Goal: Transaction & Acquisition: Subscribe to service/newsletter

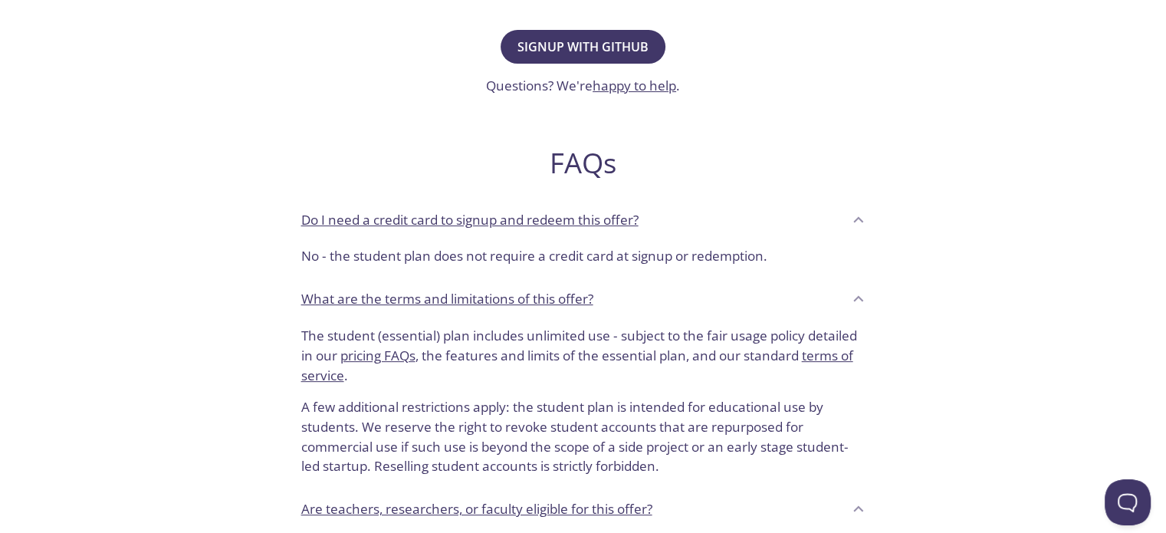
scroll to position [460, 0]
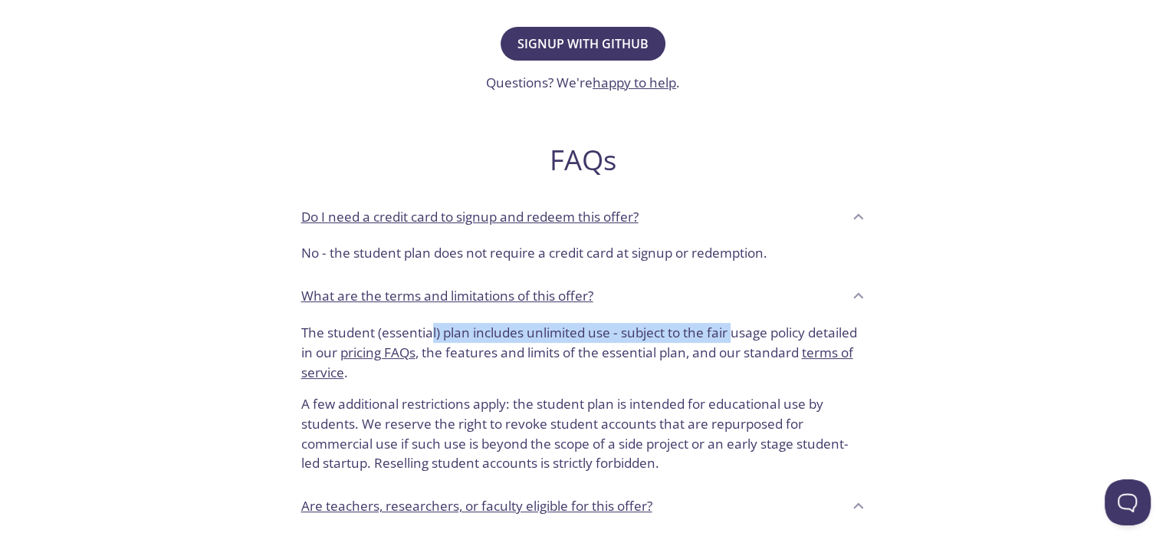
drag, startPoint x: 433, startPoint y: 334, endPoint x: 736, endPoint y: 334, distance: 302.9
click at [736, 334] on p "The student (essential) plan includes unlimited use - subject to the fair usage…" at bounding box center [583, 352] width 564 height 59
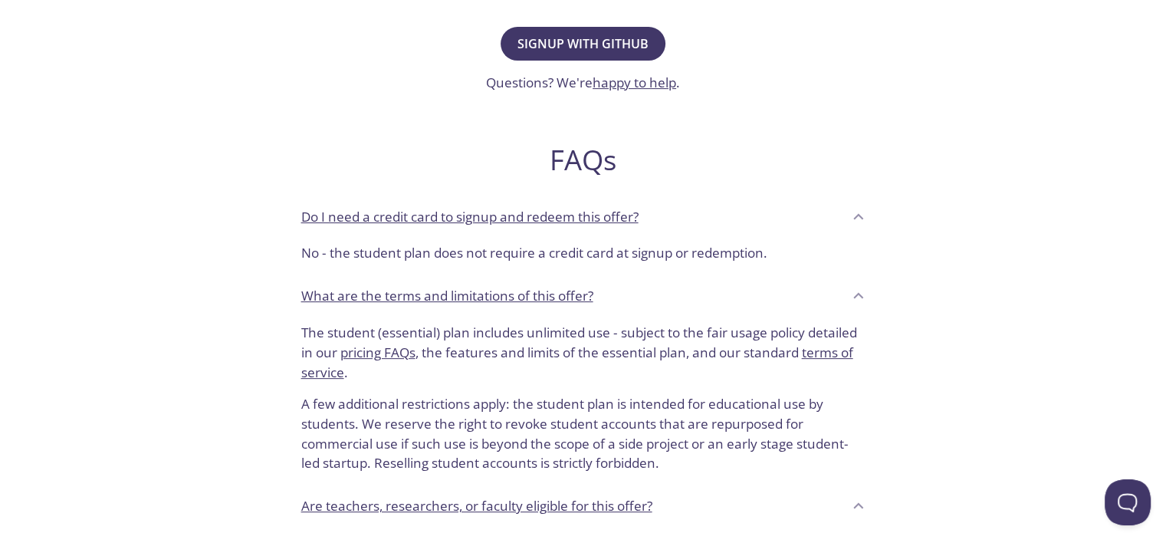
click at [739, 335] on p "The student (essential) plan includes unlimited use - subject to the fair usage…" at bounding box center [583, 352] width 564 height 59
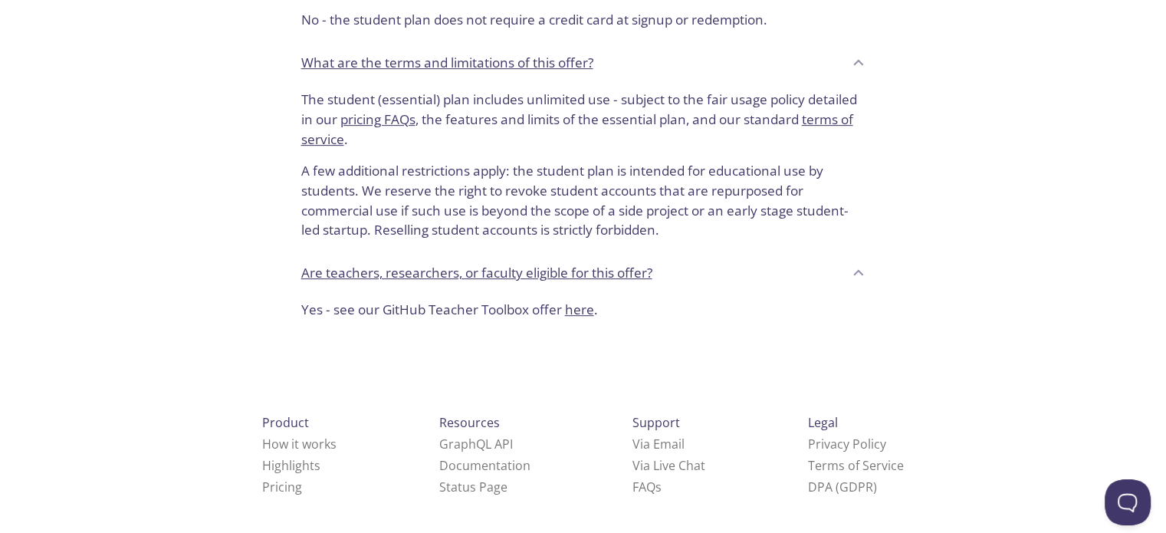
scroll to position [700, 0]
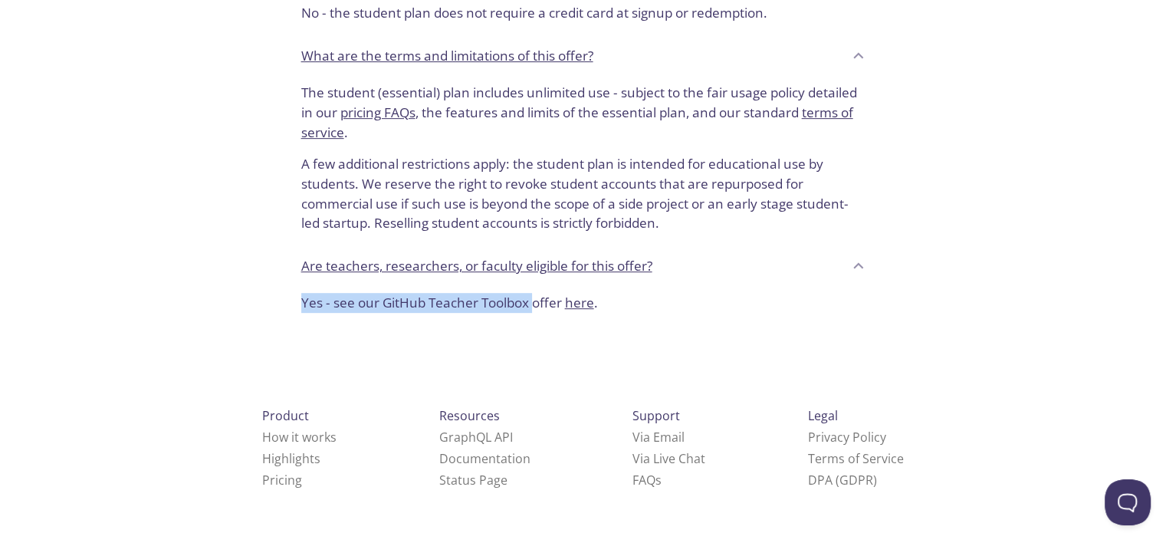
drag, startPoint x: 301, startPoint y: 308, endPoint x: 534, endPoint y: 312, distance: 233.1
click at [534, 312] on div "Yes - see our GitHub Teacher Toolbox offer here ." at bounding box center [583, 306] width 589 height 38
click at [285, 435] on link "How it works" at bounding box center [299, 437] width 74 height 17
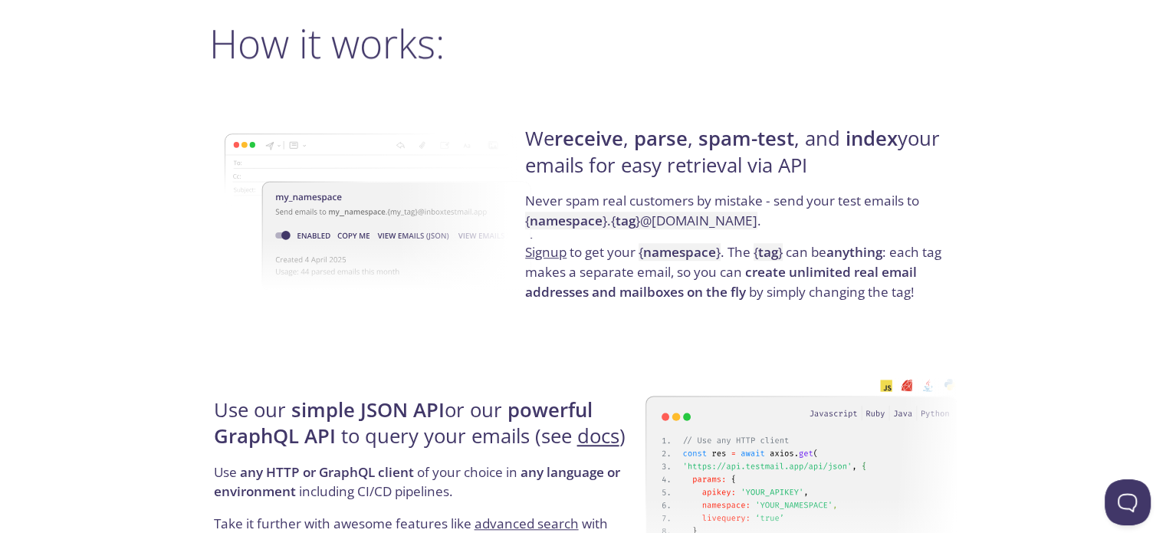
drag, startPoint x: 551, startPoint y: 131, endPoint x: 981, endPoint y: 157, distance: 431.0
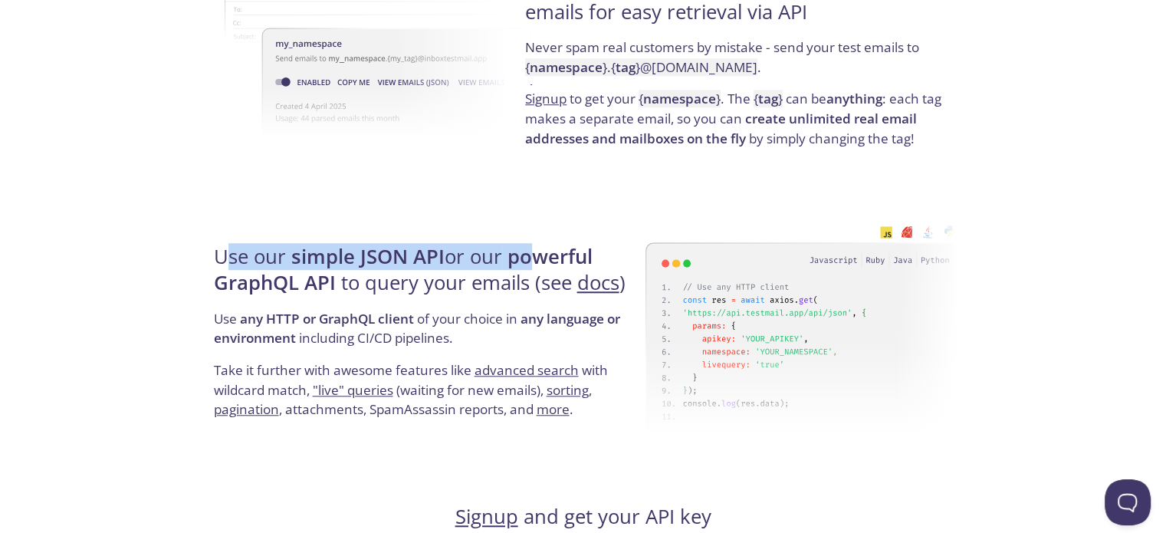
drag, startPoint x: 224, startPoint y: 266, endPoint x: 546, endPoint y: 260, distance: 322.1
click at [541, 260] on h4 "Use our simple JSON API or our powerful GraphQL API to query your emails (see d…" at bounding box center [427, 276] width 427 height 65
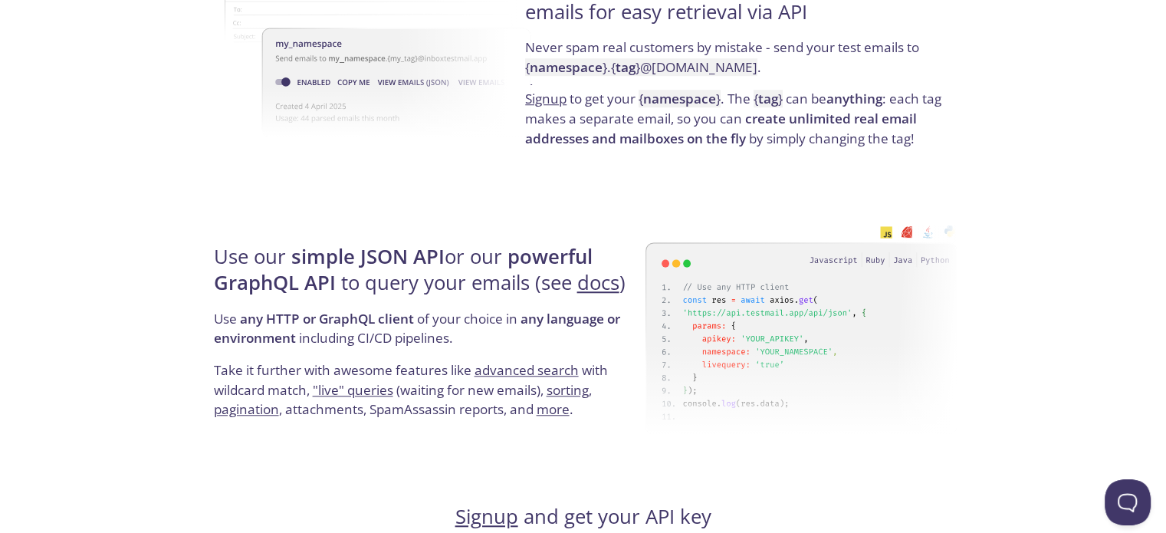
click at [574, 260] on strong "powerful GraphQL API" at bounding box center [403, 269] width 379 height 53
drag, startPoint x: 485, startPoint y: 263, endPoint x: 601, endPoint y: 252, distance: 117.0
click at [595, 252] on h4 "Use our simple JSON API or our powerful GraphQL API to query your emails (see d…" at bounding box center [427, 276] width 427 height 65
click at [613, 252] on h4 "Use our simple JSON API or our powerful GraphQL API to query your emails (see d…" at bounding box center [427, 276] width 427 height 65
drag, startPoint x: 242, startPoint y: 280, endPoint x: 439, endPoint y: 281, distance: 197.1
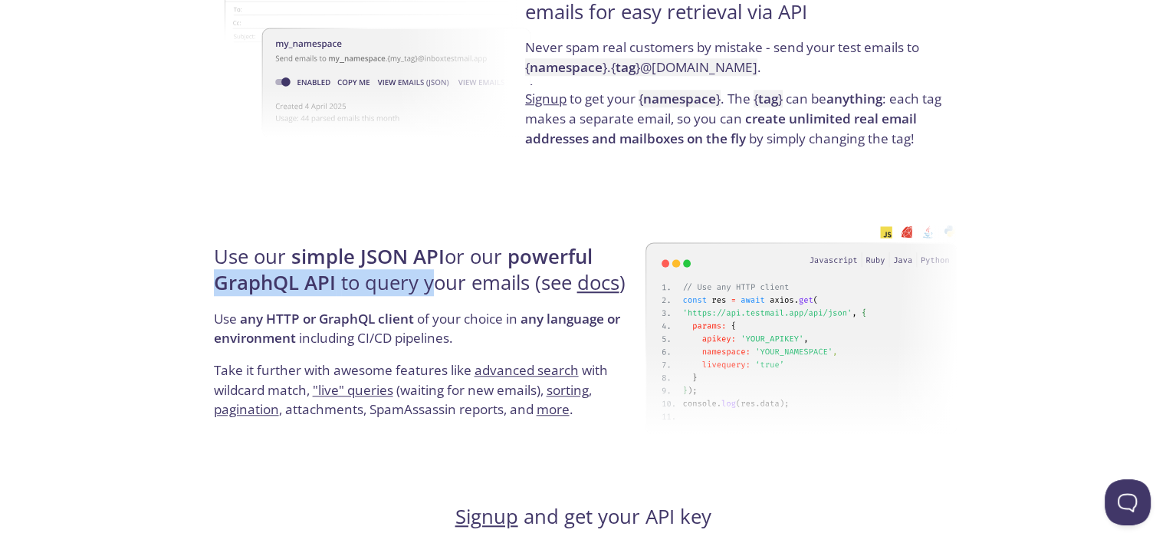
click at [432, 281] on h4 "Use our simple JSON API or our powerful GraphQL API to query your emails (see d…" at bounding box center [427, 276] width 427 height 65
click at [442, 281] on h4 "Use our simple JSON API or our powerful GraphQL API to query your emails (see d…" at bounding box center [427, 276] width 427 height 65
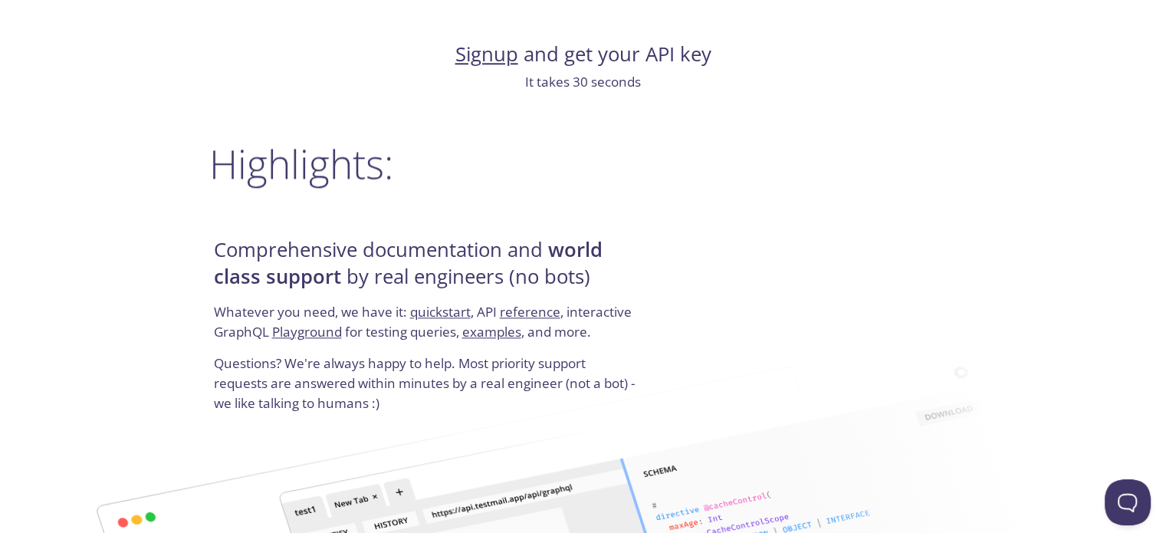
scroll to position [1817, 0]
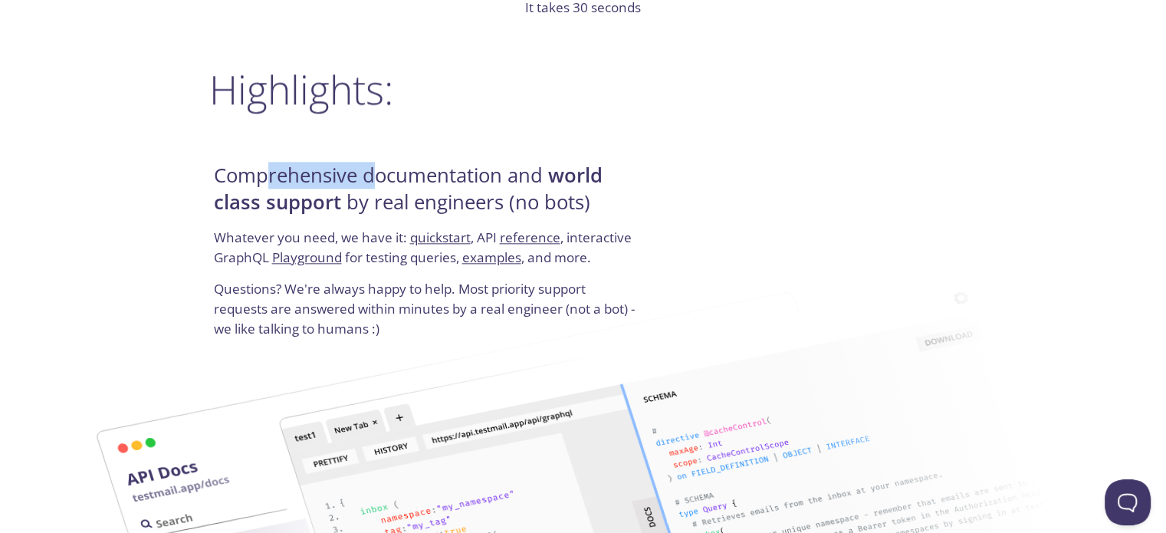
drag, startPoint x: 347, startPoint y: 167, endPoint x: 575, endPoint y: 163, distance: 228.5
click at [538, 166] on h4 "Comprehensive documentation and world class support by real engineers (no bots)" at bounding box center [427, 195] width 427 height 65
click at [575, 163] on strong "world class support" at bounding box center [408, 188] width 389 height 53
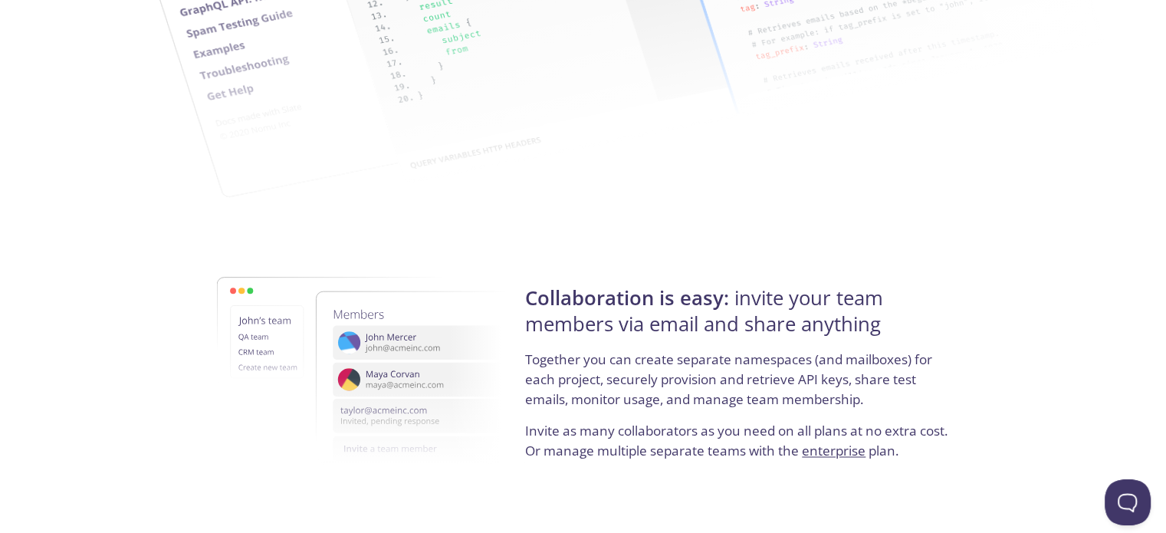
scroll to position [2583, 0]
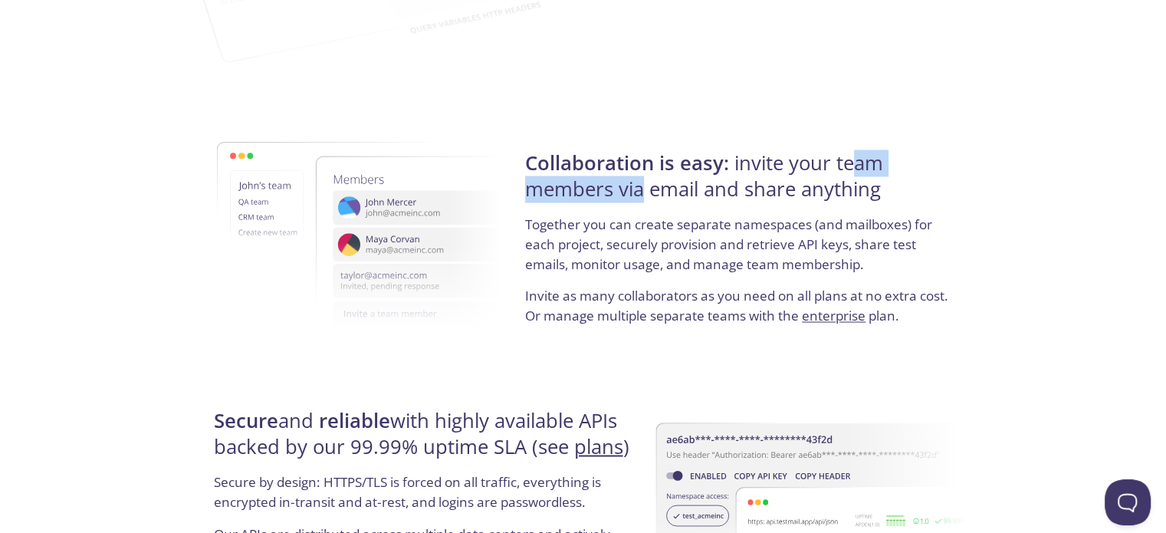
drag, startPoint x: 920, startPoint y: 170, endPoint x: 932, endPoint y: 170, distance: 11.5
click at [930, 170] on h4 "Collaboration is easy: invite your team members via email and share anything" at bounding box center [738, 182] width 427 height 65
click at [932, 170] on h4 "Collaboration is easy: invite your team members via email and share anything" at bounding box center [738, 182] width 427 height 65
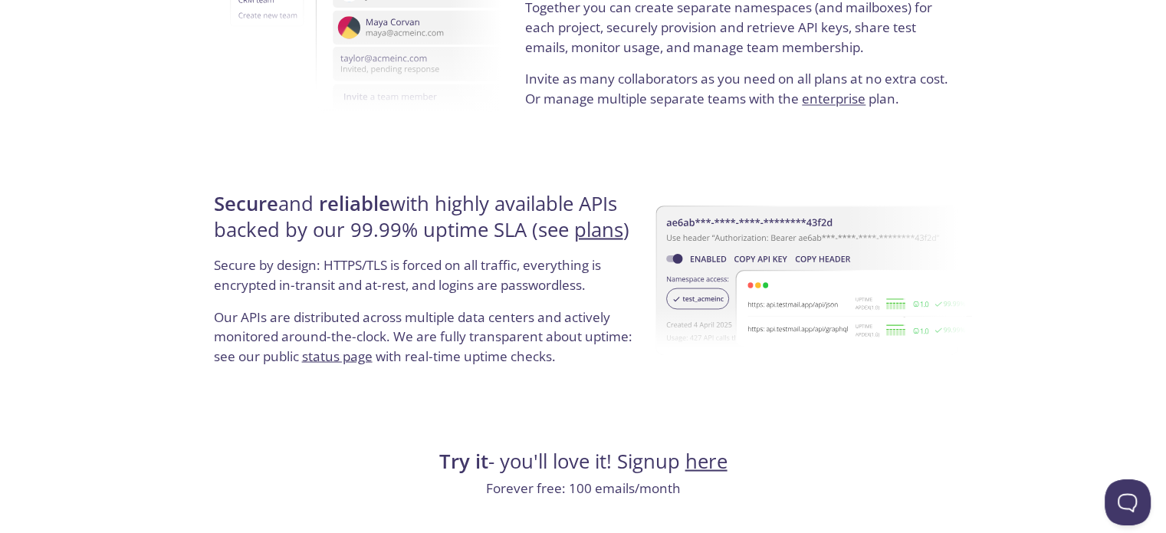
scroll to position [2813, 0]
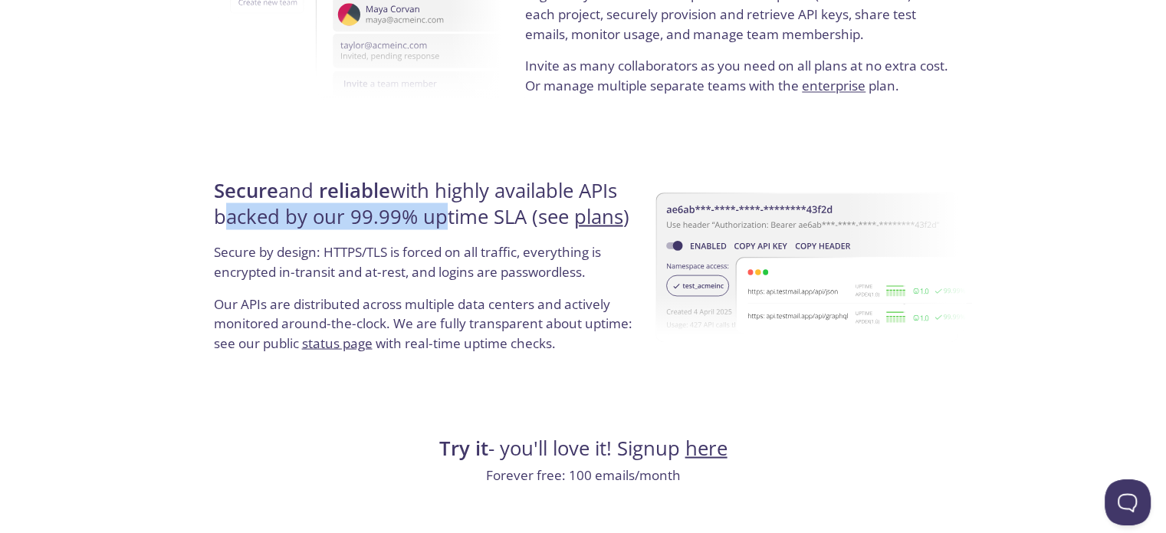
drag, startPoint x: 227, startPoint y: 209, endPoint x: 473, endPoint y: 211, distance: 246.1
click at [462, 209] on div "Secure and reliable with highly available APIs backed by our 99.99% uptime SLA …" at bounding box center [427, 271] width 436 height 230
click at [480, 215] on h4 "Secure and reliable with highly available APIs backed by our 99.99% uptime SLA …" at bounding box center [427, 209] width 427 height 65
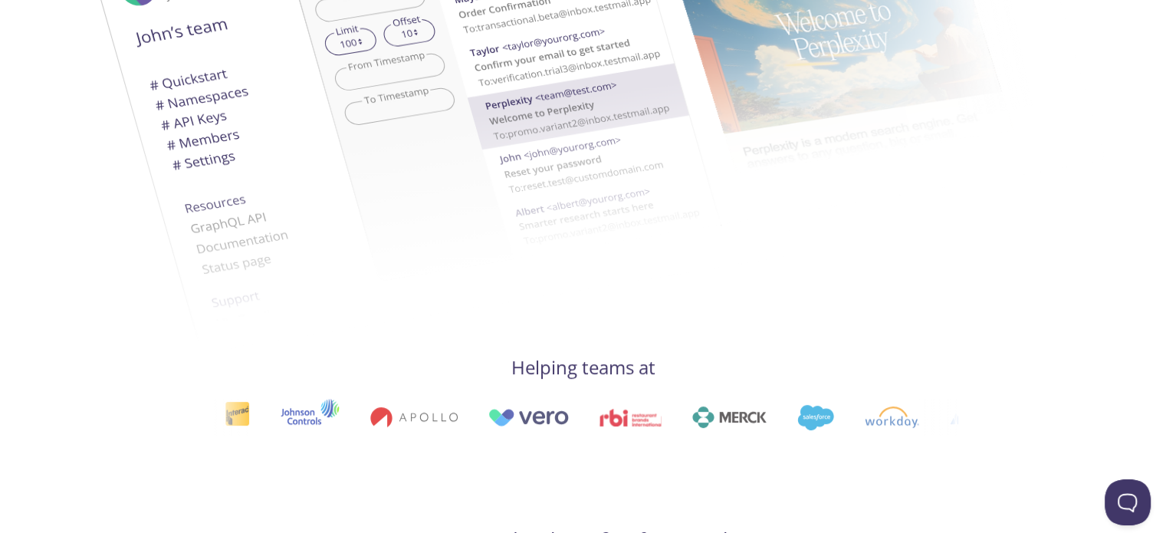
scroll to position [0, 0]
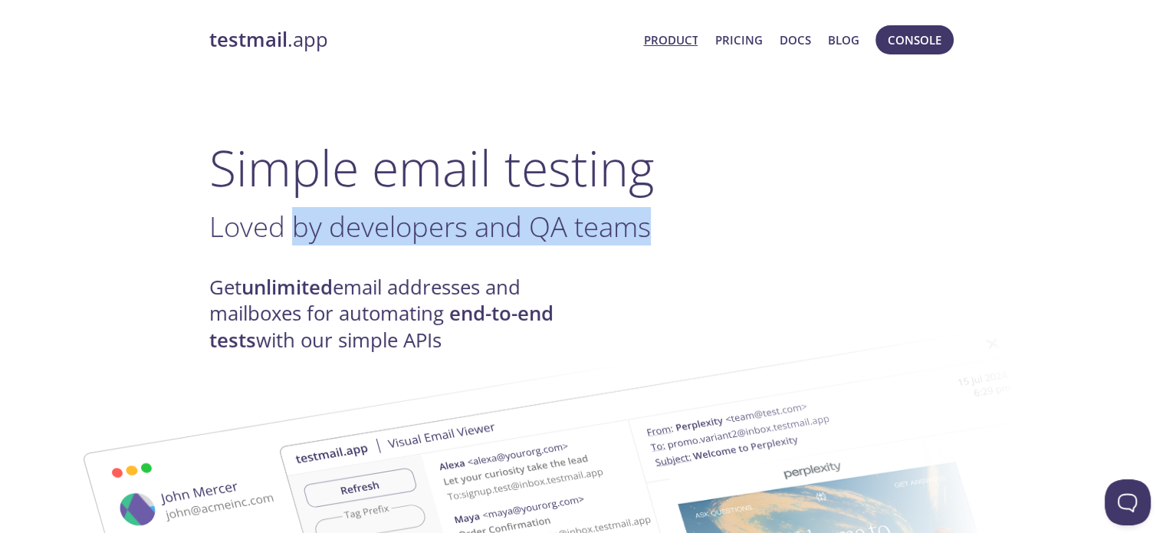
drag, startPoint x: 289, startPoint y: 235, endPoint x: 778, endPoint y: 235, distance: 489.2
click at [751, 235] on h3 "Loved by developers and QA teams ." at bounding box center [583, 226] width 748 height 35
click at [835, 235] on h3 "Loved by developers and QA team ." at bounding box center [583, 226] width 748 height 35
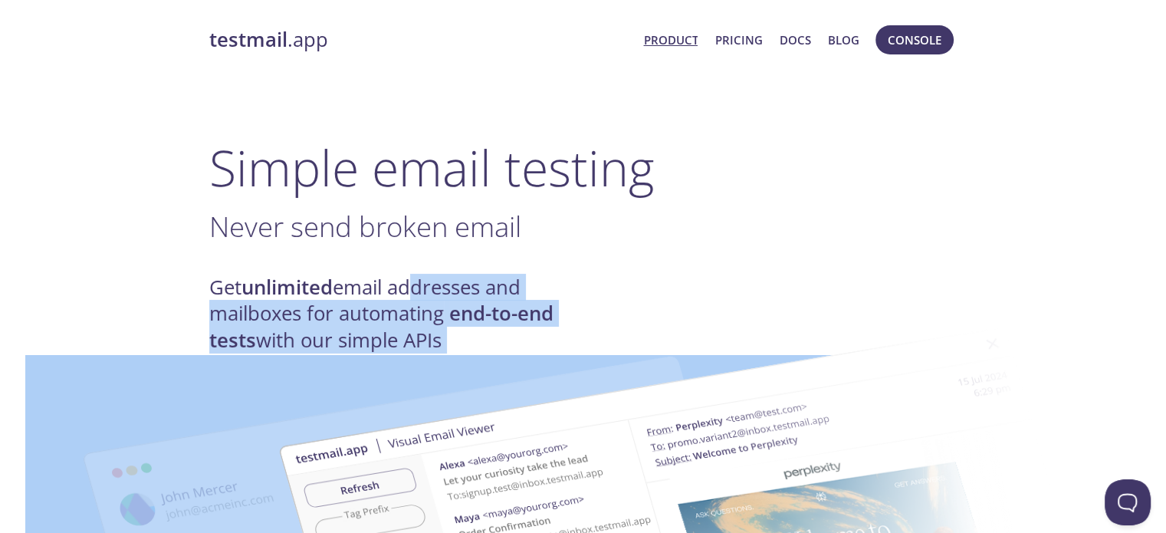
click at [455, 284] on h4 "Get unlimited email addresses and mailboxes for automating end-to-end tests wit…" at bounding box center [396, 314] width 374 height 79
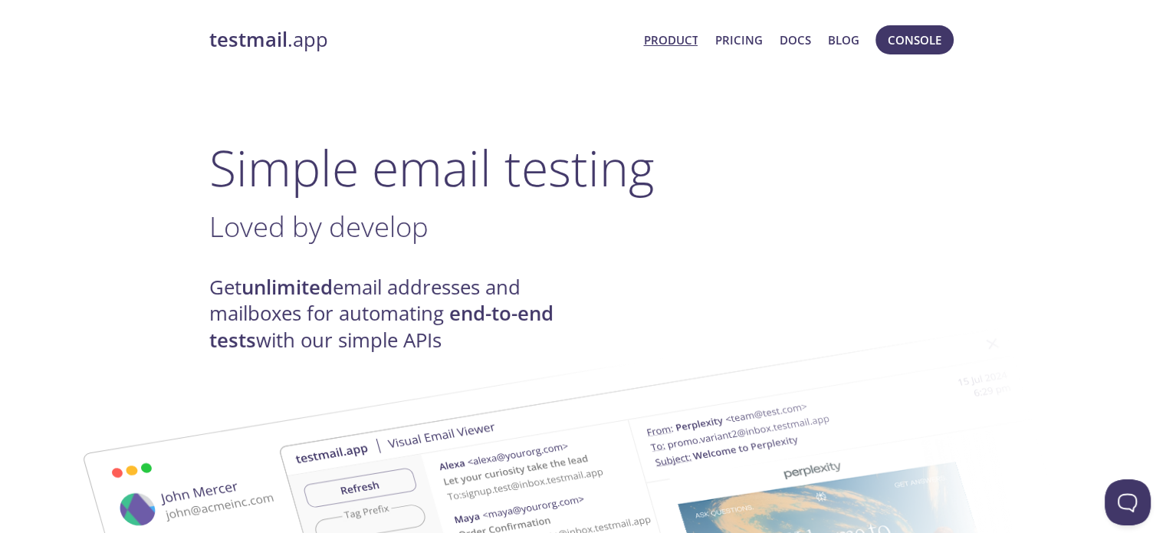
click at [718, 166] on h1 "Simple email testing" at bounding box center [583, 167] width 748 height 59
click at [734, 42] on link "Pricing" at bounding box center [739, 40] width 48 height 20
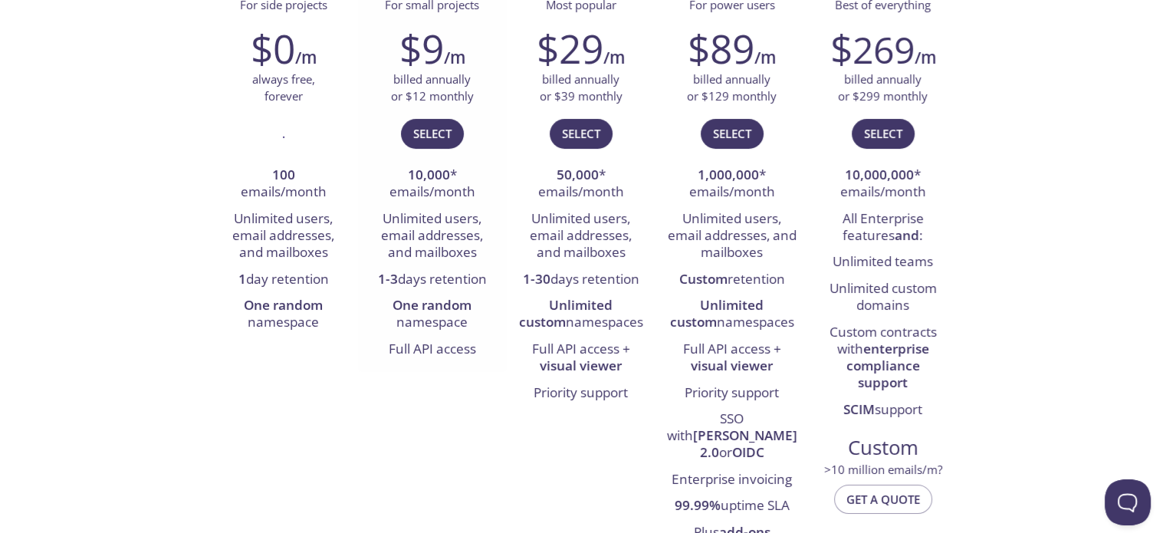
scroll to position [284, 0]
drag, startPoint x: 396, startPoint y: 196, endPoint x: 495, endPoint y: 196, distance: 99.7
click at [482, 196] on li "10,000 * emails/month" at bounding box center [433, 185] width 126 height 44
click at [497, 196] on div "$9 /m billed annually or $12 monthly Select 10,000 * emails/month Unlimited use…" at bounding box center [432, 194] width 149 height 357
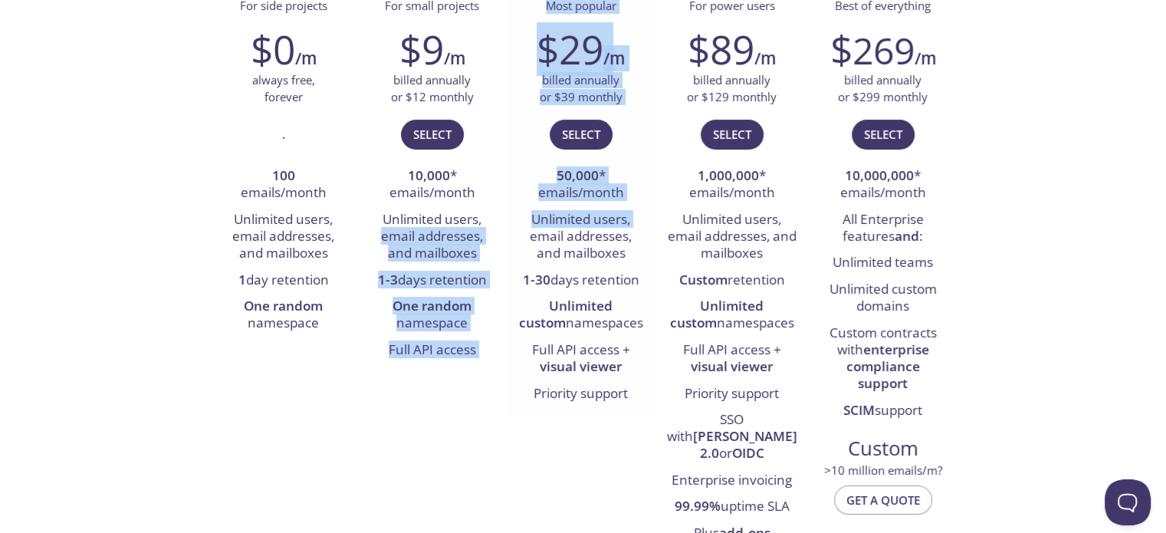
drag, startPoint x: 368, startPoint y: 238, endPoint x: 515, endPoint y: 234, distance: 147.3
click at [515, 234] on div "Free For side projects $0 /m always free, forever . 100 emails/month Unlimited …" at bounding box center [583, 257] width 748 height 597
click at [505, 244] on div "$9 /m billed annually or $12 monthly Select 10,000 * emails/month Unlimited use…" at bounding box center [432, 194] width 149 height 357
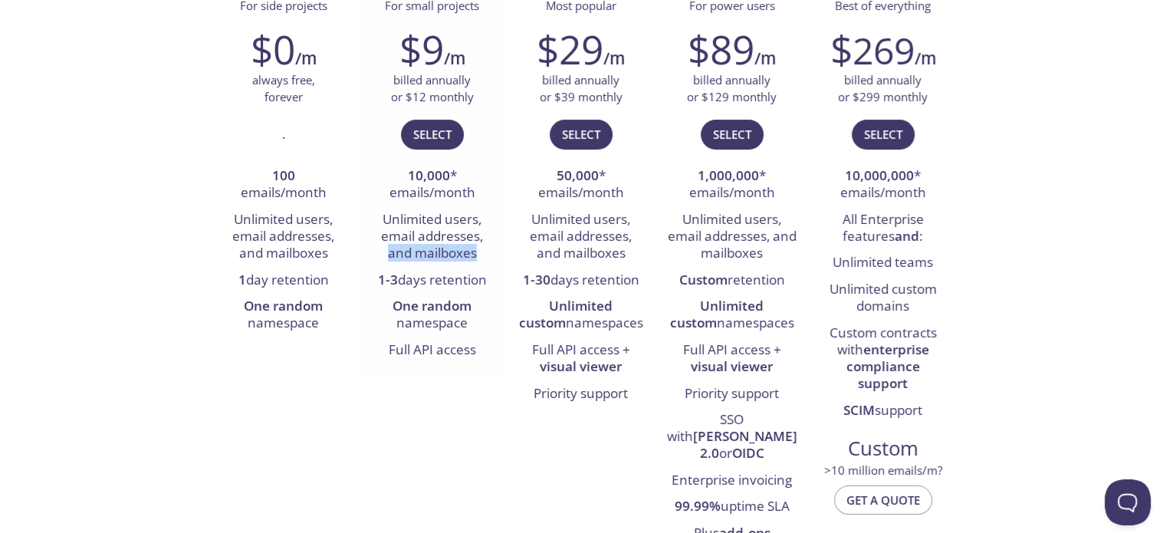
drag, startPoint x: 387, startPoint y: 248, endPoint x: 482, endPoint y: 254, distance: 94.5
click at [482, 254] on li "Unlimited users, email addresses, and mailboxes" at bounding box center [433, 237] width 126 height 61
click at [471, 271] on li "1-3 days retention" at bounding box center [433, 281] width 126 height 26
drag, startPoint x: 380, startPoint y: 278, endPoint x: 501, endPoint y: 277, distance: 121.2
click at [501, 277] on div "$9 /m billed annually or $12 monthly Select 10,000 * emails/month Unlimited use…" at bounding box center [432, 194] width 149 height 357
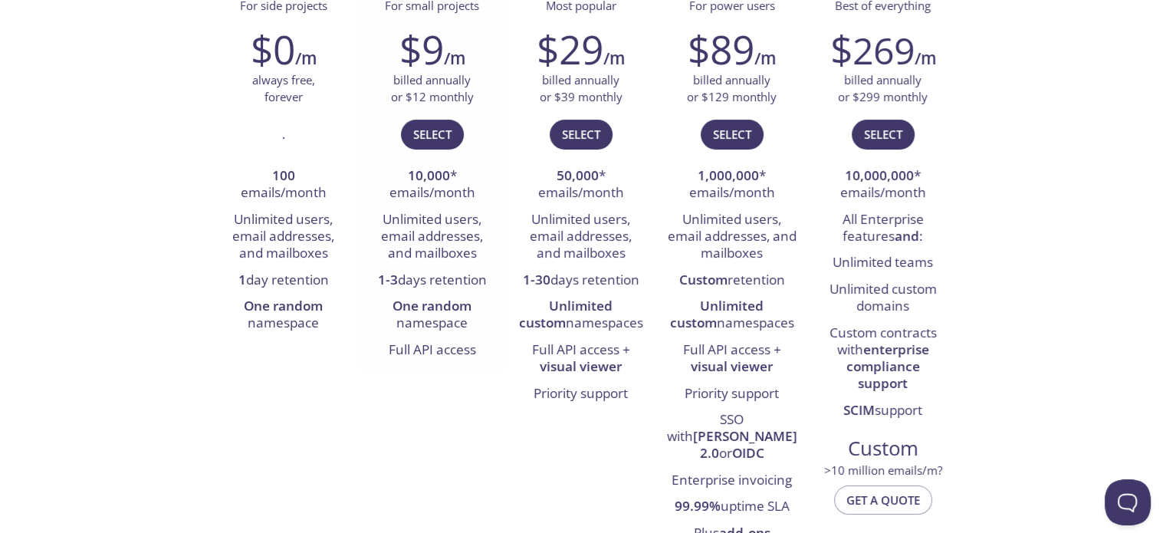
click at [501, 277] on div "$9 /m billed annually or $12 monthly Select 10,000 * emails/month Unlimited use…" at bounding box center [432, 194] width 149 height 357
drag, startPoint x: 443, startPoint y: 306, endPoint x: 495, endPoint y: 307, distance: 52.2
click at [492, 307] on li "One random namespace" at bounding box center [433, 316] width 126 height 44
click at [495, 307] on li "One random namespace" at bounding box center [433, 316] width 126 height 44
drag, startPoint x: 392, startPoint y: 352, endPoint x: 475, endPoint y: 352, distance: 83.6
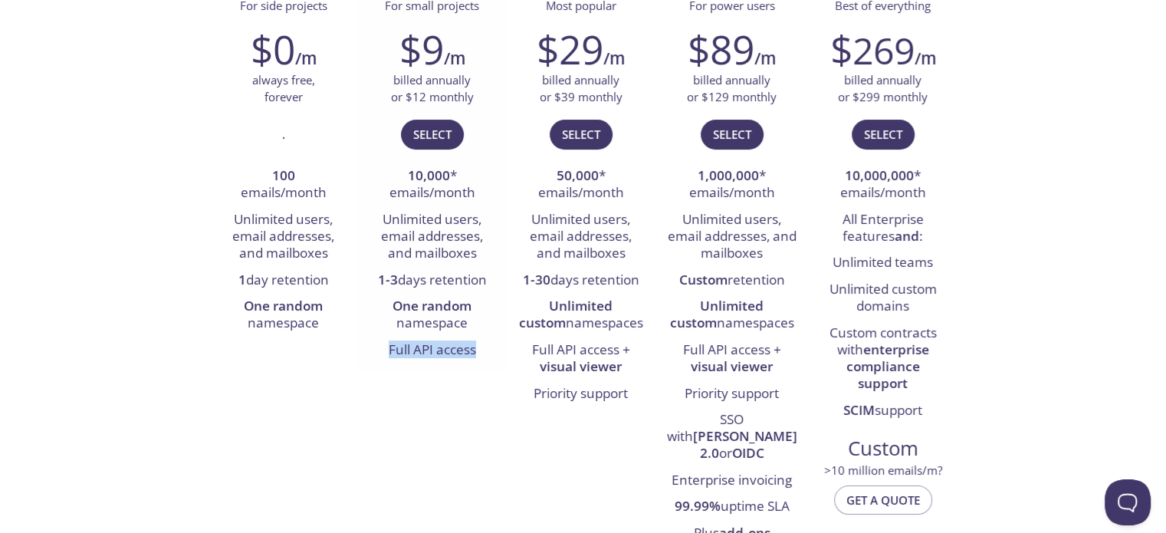
click at [475, 352] on li "Full API access" at bounding box center [433, 350] width 126 height 26
click at [478, 352] on li "Full API access" at bounding box center [433, 350] width 126 height 26
drag, startPoint x: 536, startPoint y: 345, endPoint x: 631, endPoint y: 374, distance: 99.4
click at [631, 374] on li "Full API access + visual viewer" at bounding box center [581, 359] width 126 height 44
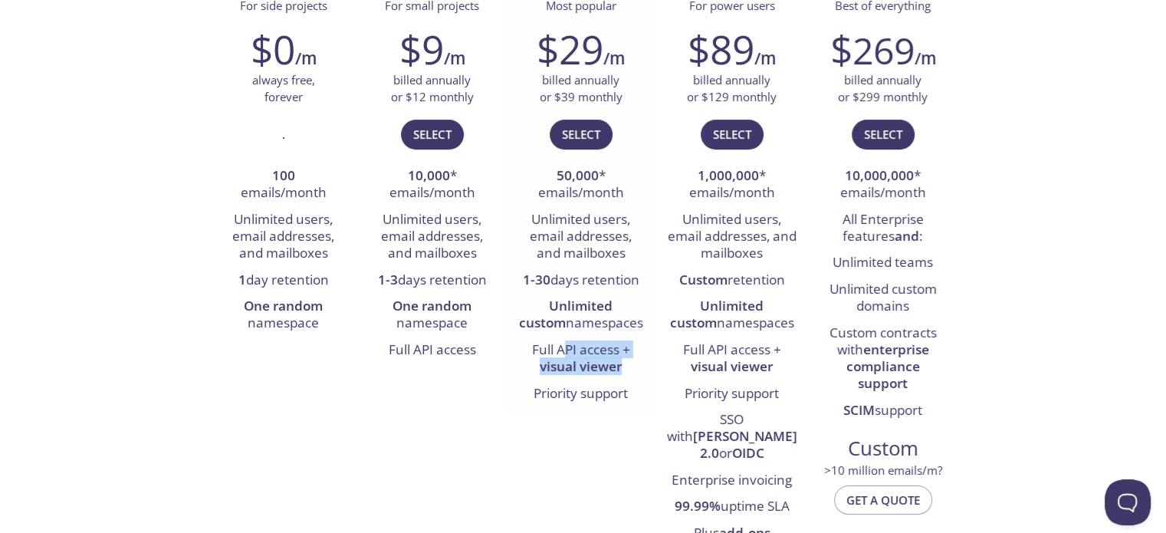
drag, startPoint x: 630, startPoint y: 371, endPoint x: 557, endPoint y: 337, distance: 80.6
click at [559, 340] on li "Full API access + visual viewer" at bounding box center [581, 359] width 126 height 44
click at [557, 336] on ul "50,000 * emails/month Unlimited users, email addresses, and mailboxes 1-30 days…" at bounding box center [581, 285] width 126 height 244
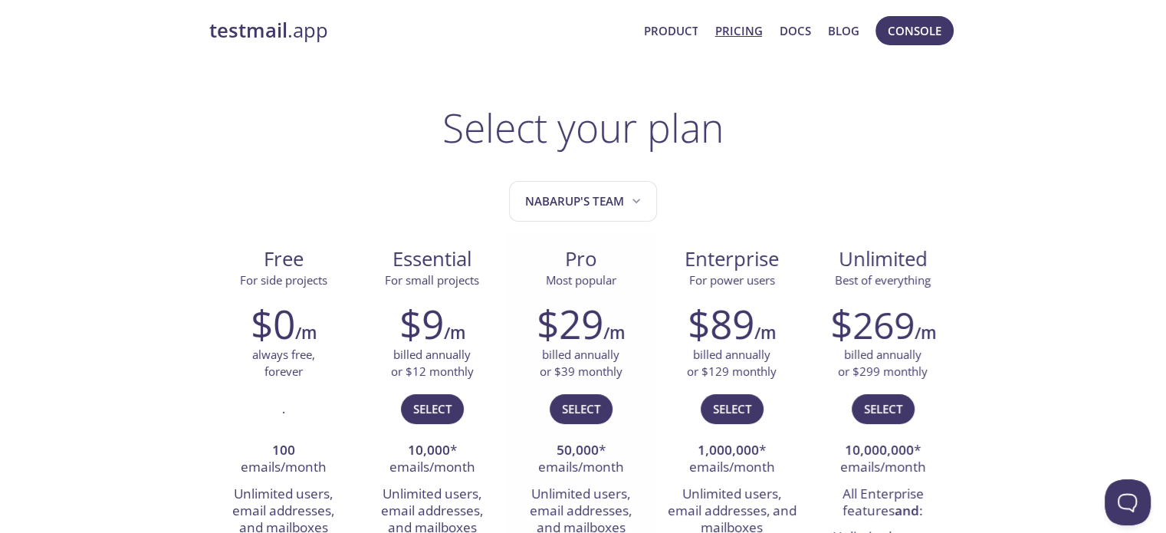
scroll to position [0, 0]
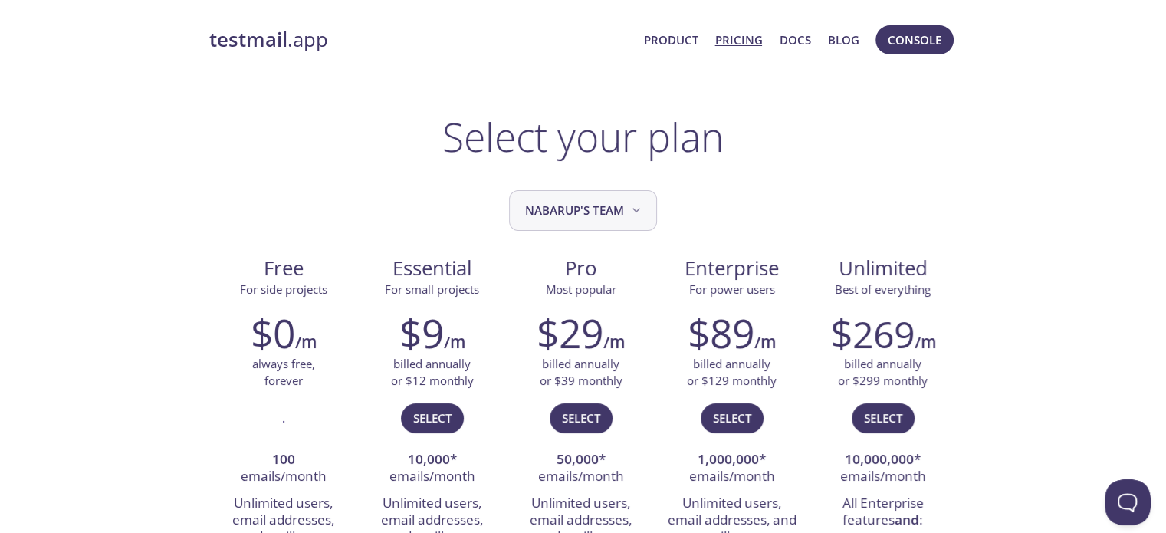
click at [546, 202] on span "Nabarup's team" at bounding box center [584, 210] width 119 height 21
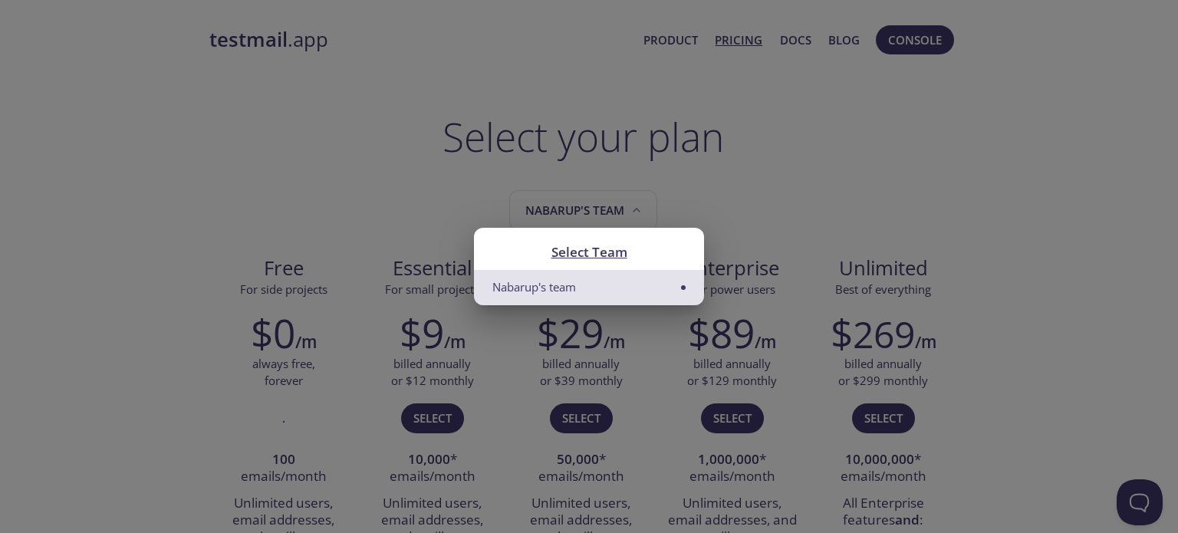
click at [405, 207] on div "Select Team Nabarup's team" at bounding box center [589, 266] width 1178 height 533
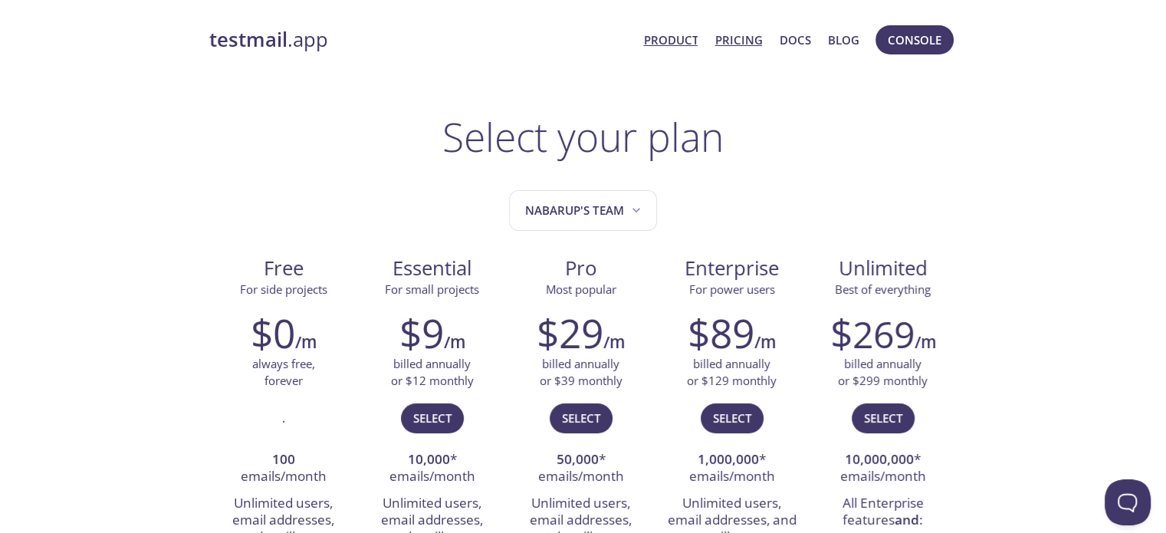
click at [676, 44] on link "Product" at bounding box center [670, 40] width 54 height 20
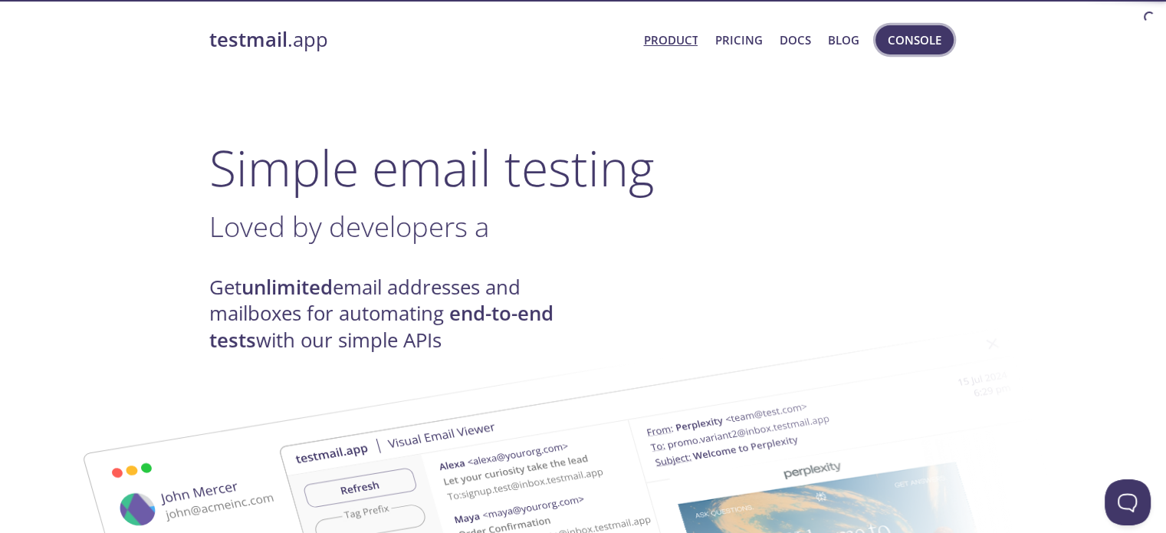
click at [921, 27] on button "Console" at bounding box center [915, 39] width 78 height 29
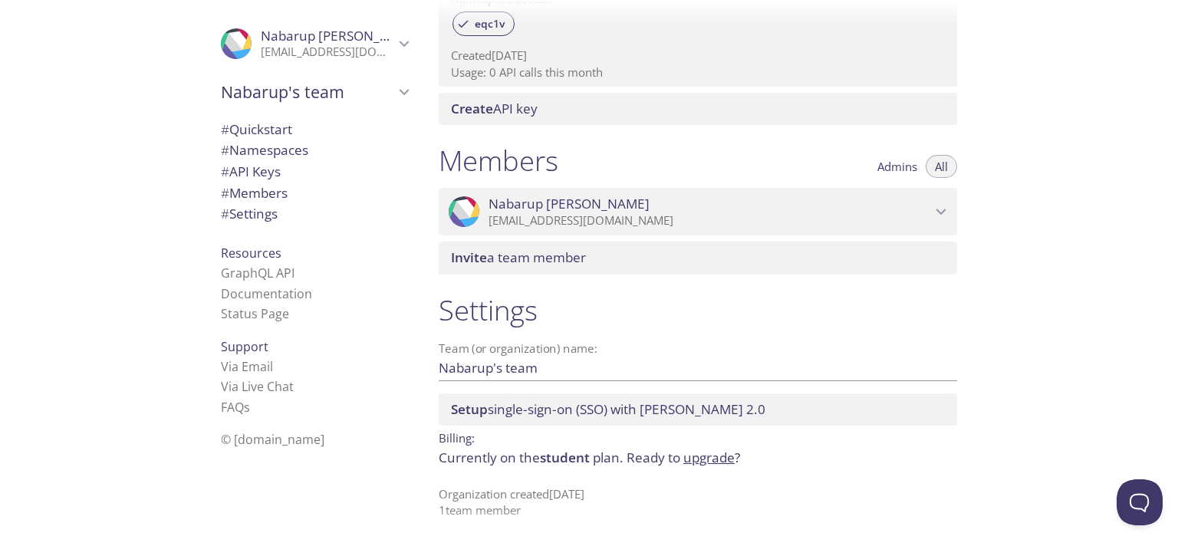
scroll to position [557, 0]
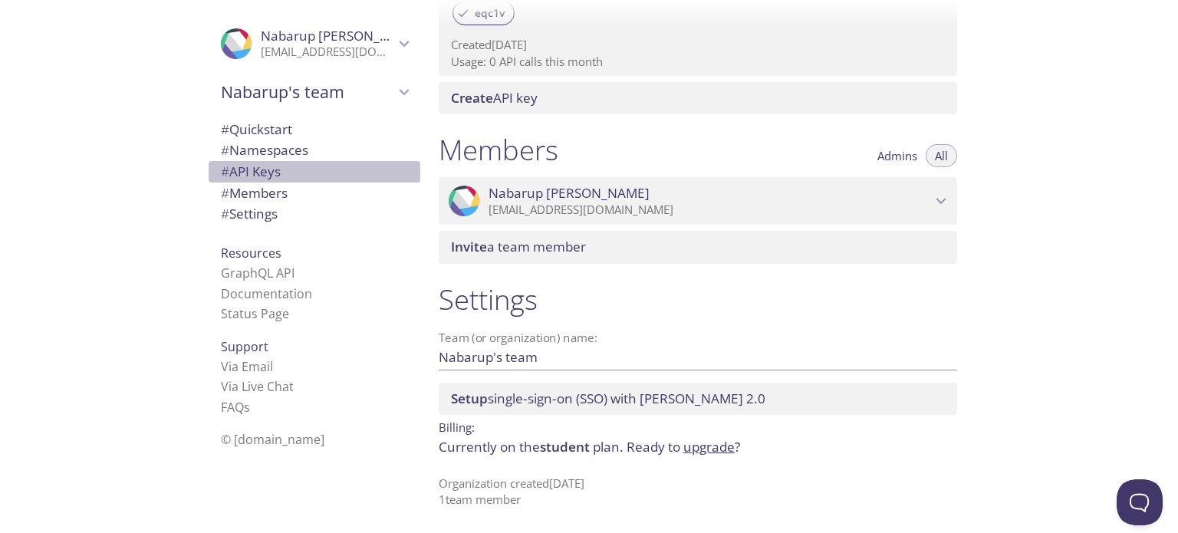
click at [246, 174] on span "# API Keys" at bounding box center [251, 172] width 60 height 18
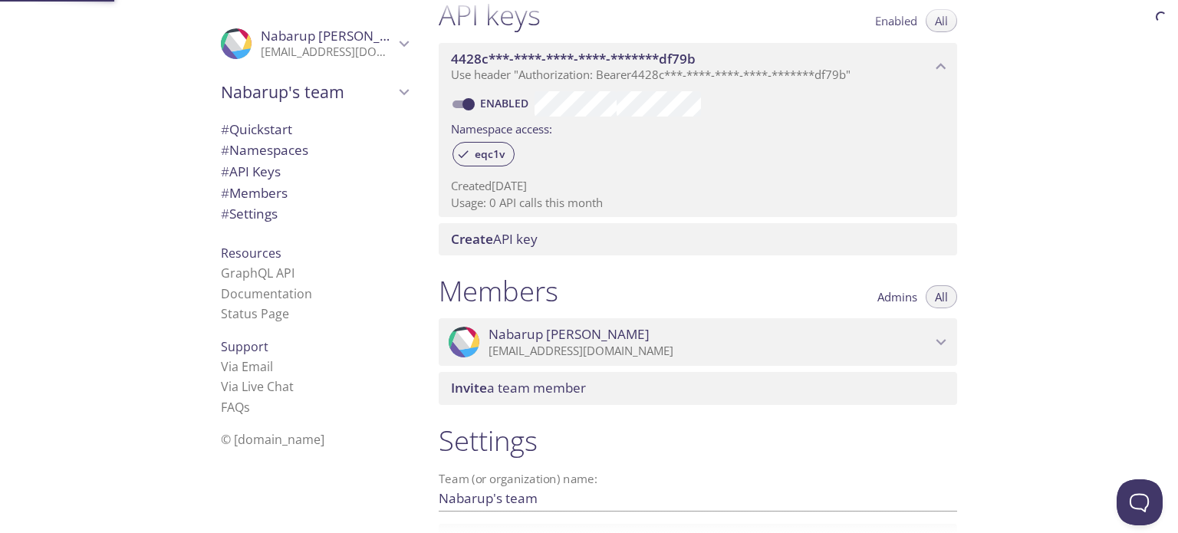
scroll to position [414, 0]
click at [229, 365] on link "Via Email" at bounding box center [247, 366] width 52 height 17
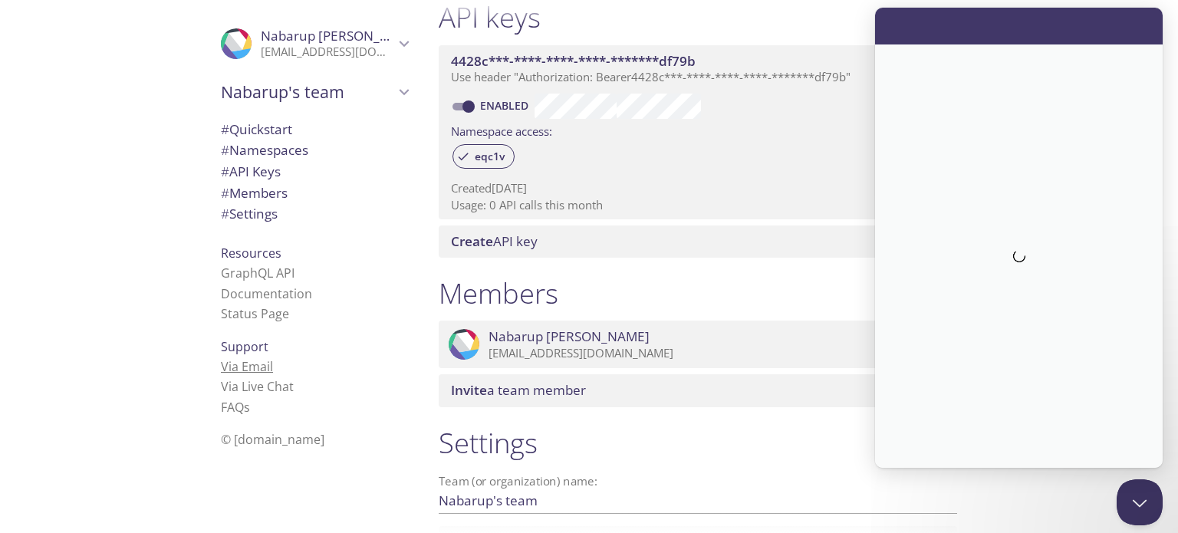
scroll to position [0, 0]
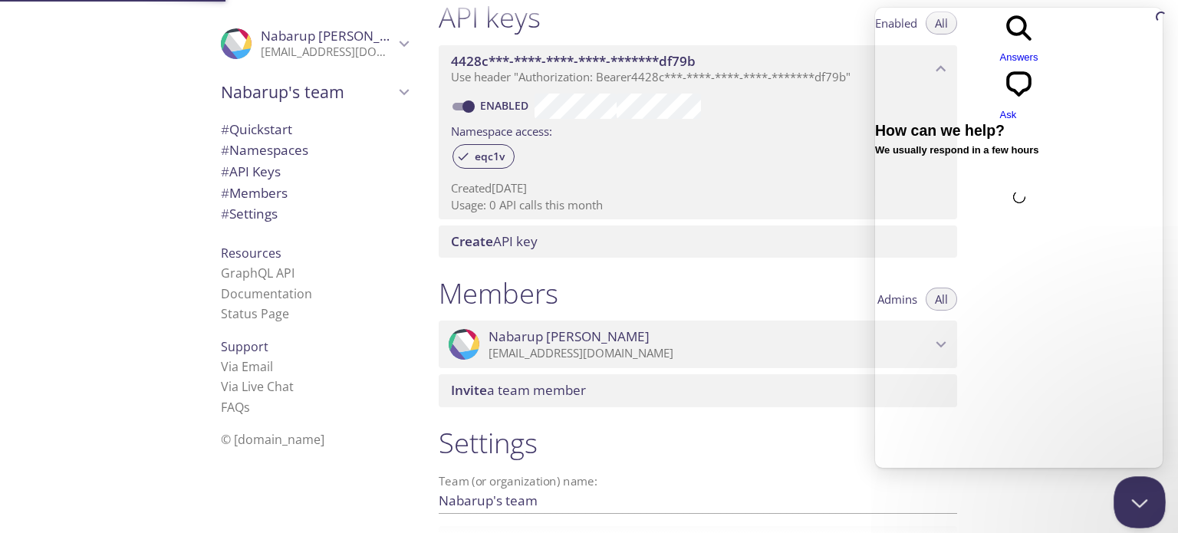
click at [1123, 491] on button "Close Beacon popover" at bounding box center [1136, 499] width 46 height 46
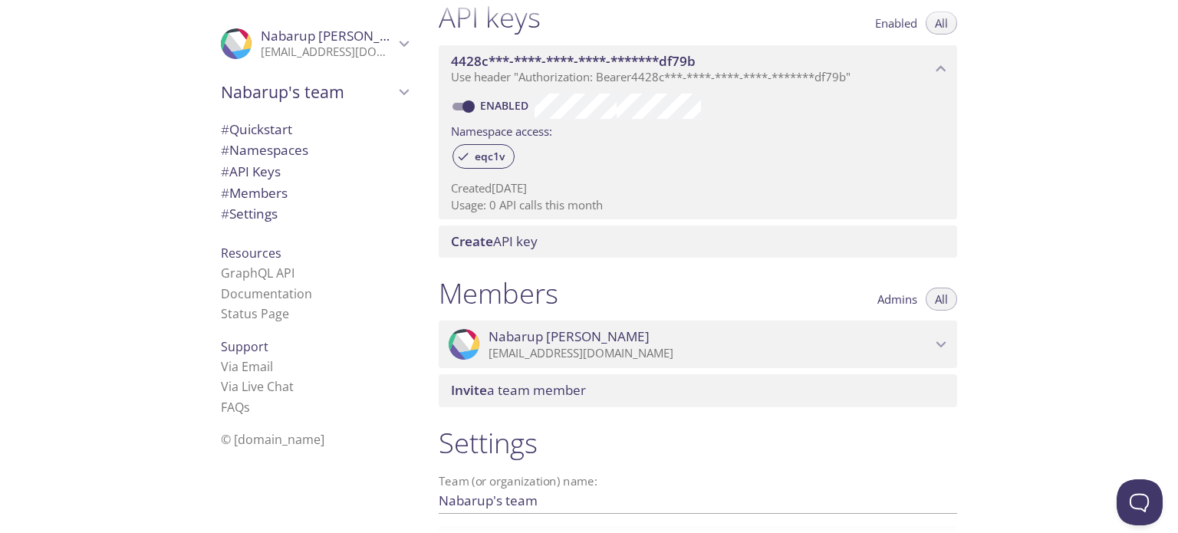
click at [282, 92] on span "Nabarup's team" at bounding box center [307, 91] width 173 height 21
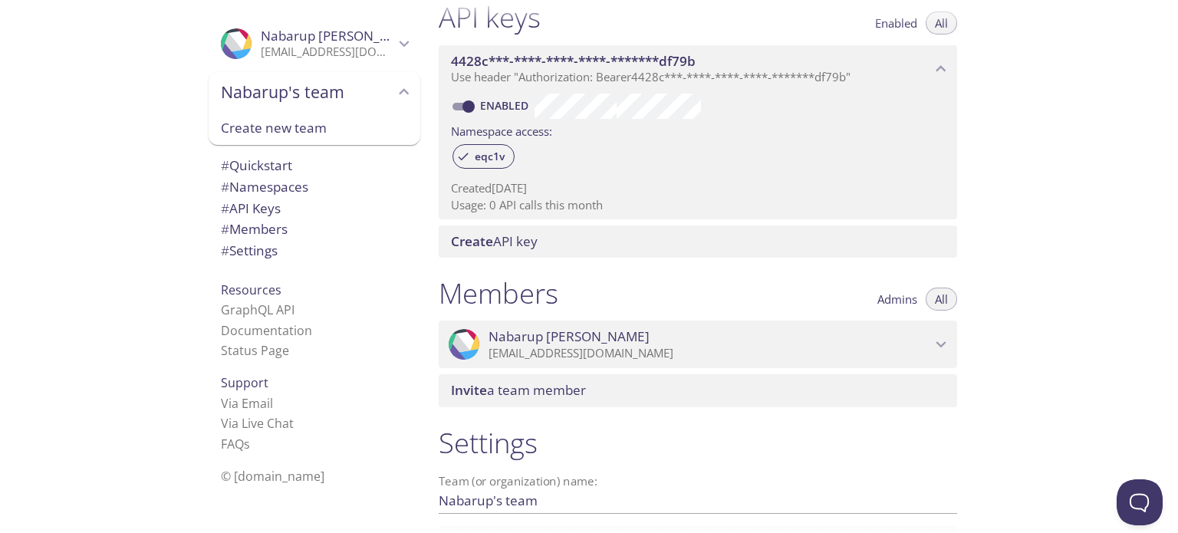
click at [346, 38] on span "[PERSON_NAME]" at bounding box center [327, 36] width 133 height 17
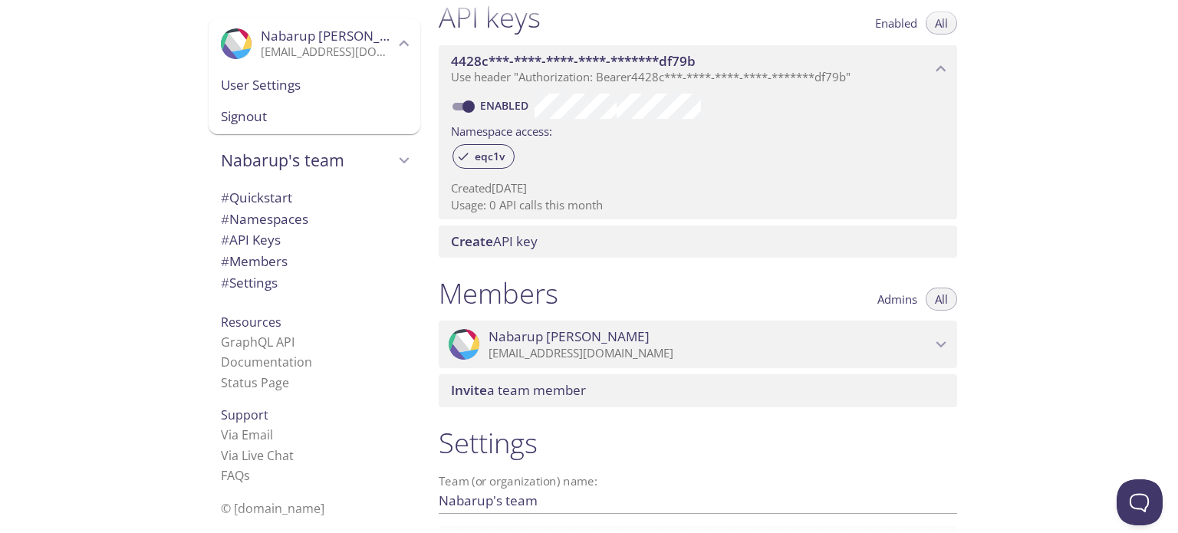
click at [265, 81] on span "User Settings" at bounding box center [314, 85] width 187 height 20
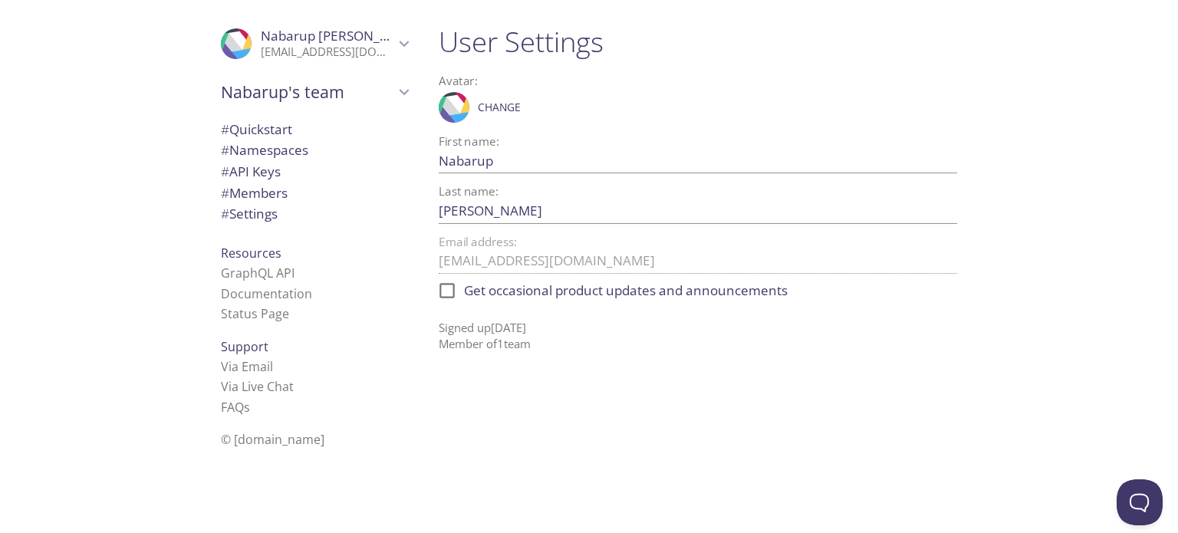
click at [275, 121] on span "# Quickstart" at bounding box center [256, 129] width 71 height 18
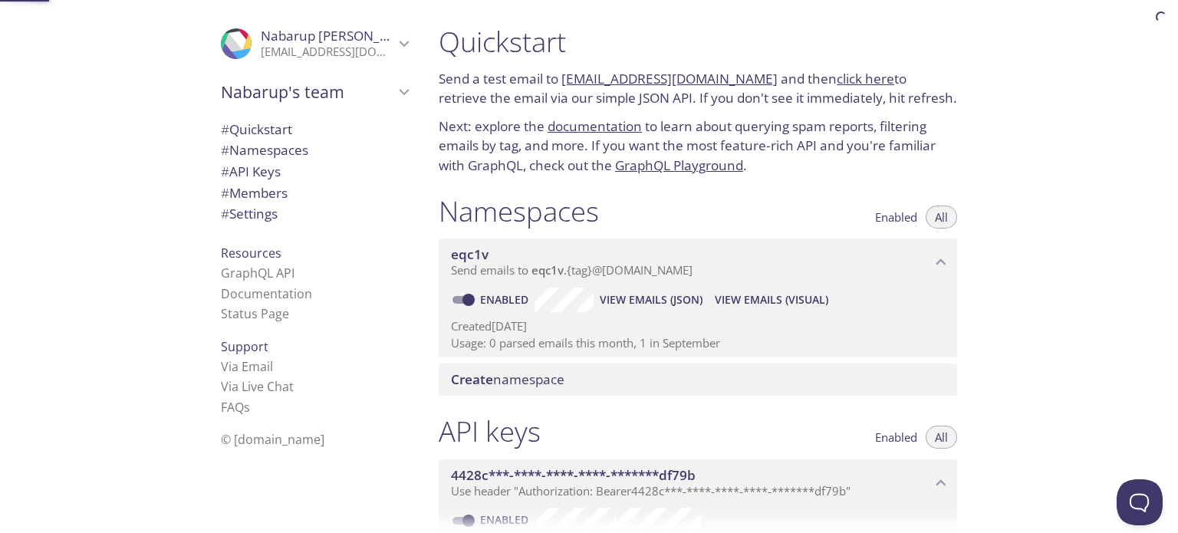
scroll to position [25, 0]
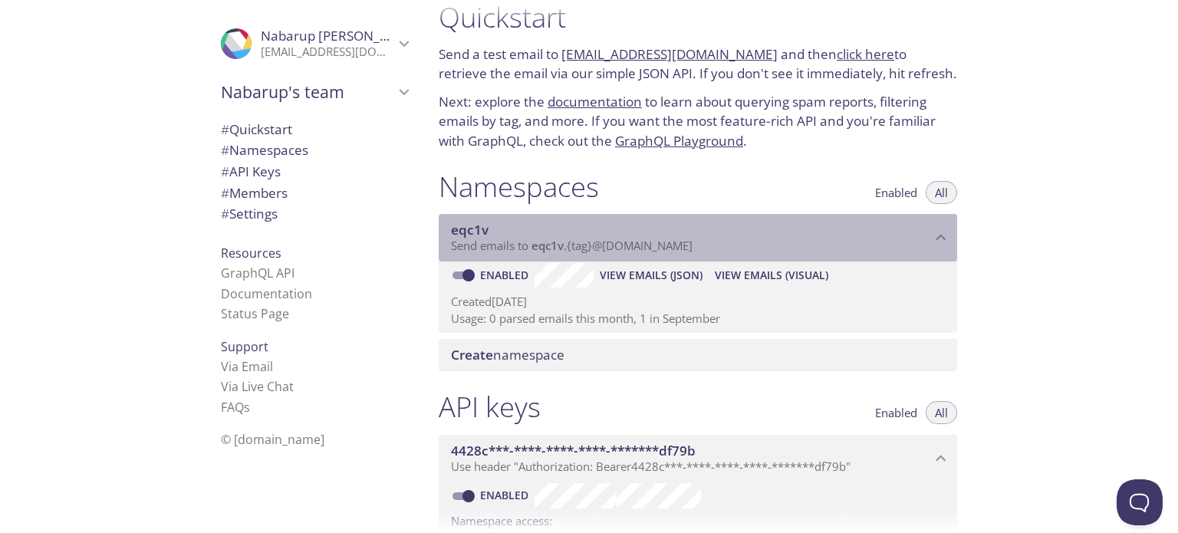
drag, startPoint x: 538, startPoint y: 245, endPoint x: 816, endPoint y: 248, distance: 277.6
click at [814, 249] on p "Send emails to eqc1v . {tag} @[DOMAIN_NAME]" at bounding box center [691, 245] width 480 height 15
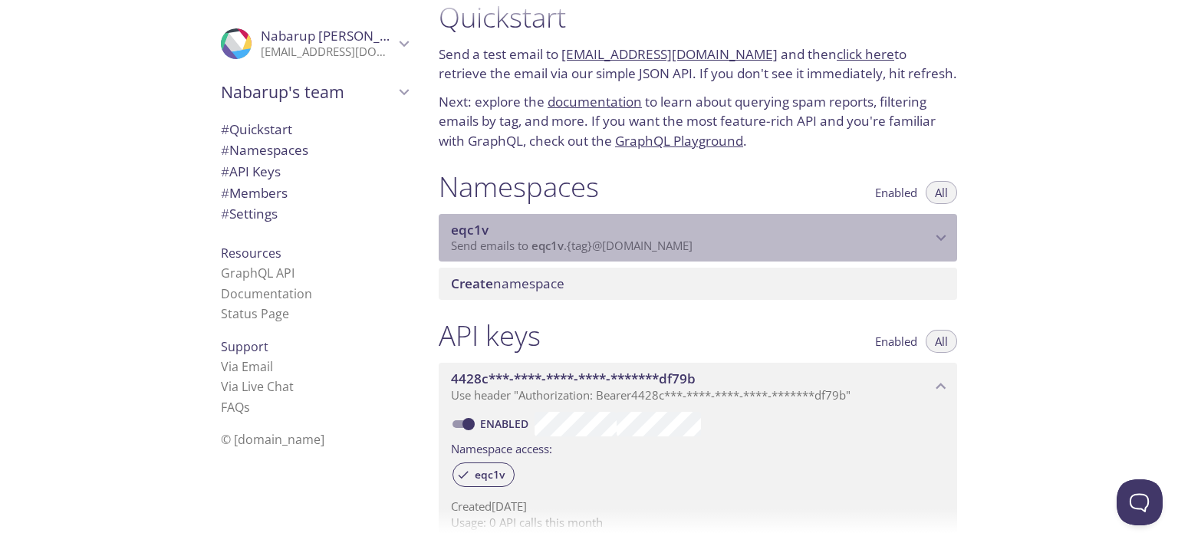
click at [816, 248] on p "Send emails to eqc1v . {tag} @[DOMAIN_NAME]" at bounding box center [691, 245] width 480 height 15
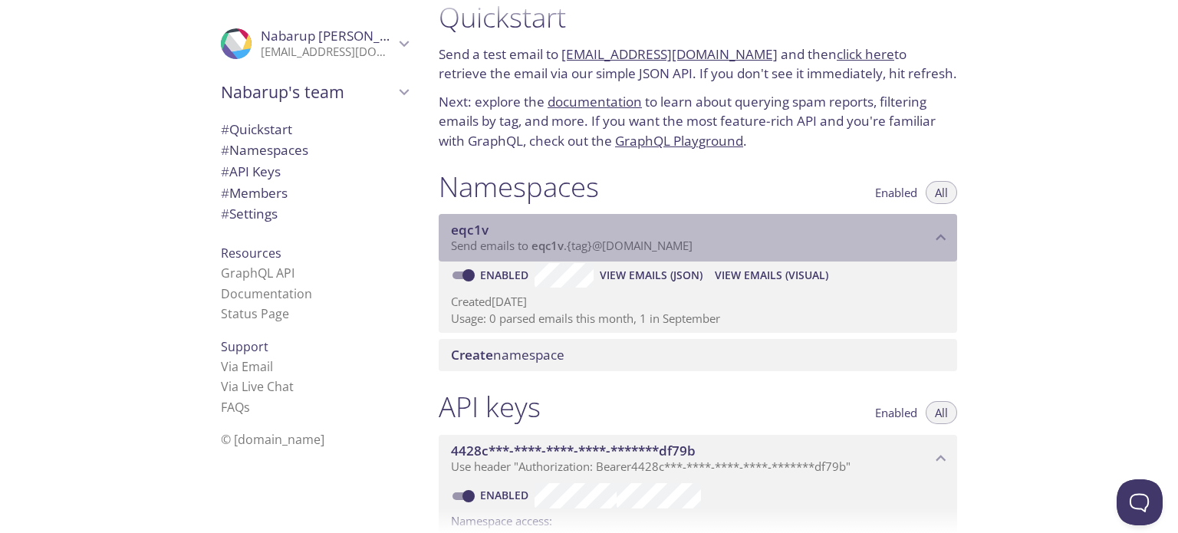
click at [816, 248] on p "Send emails to eqc1v . {tag} @[DOMAIN_NAME]" at bounding box center [691, 245] width 480 height 15
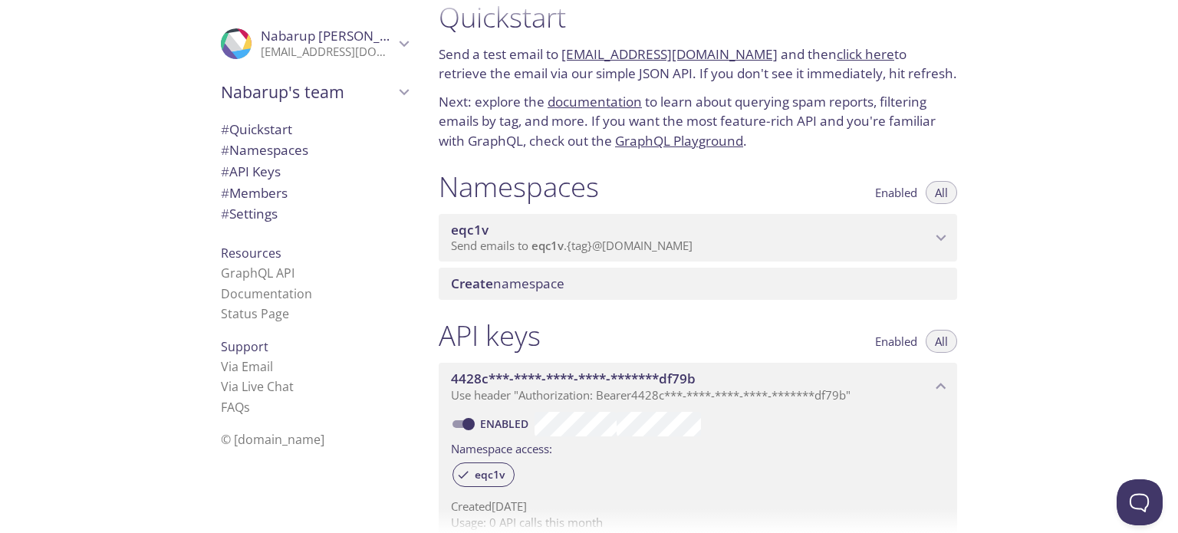
click at [497, 284] on span "Create namespace" at bounding box center [507, 284] width 113 height 18
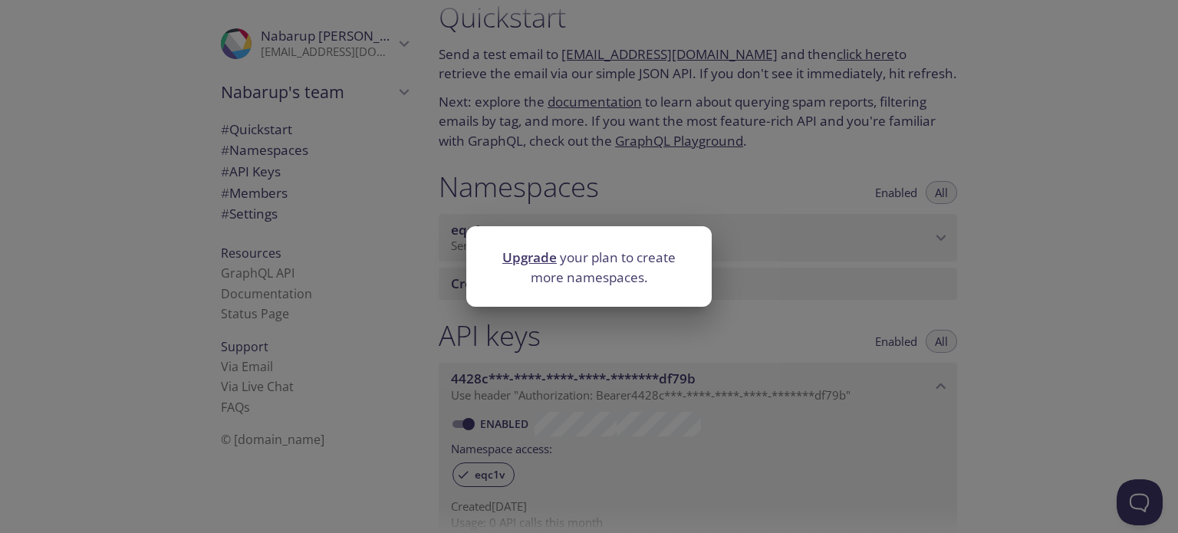
click at [541, 263] on link "Upgrade" at bounding box center [529, 257] width 54 height 18
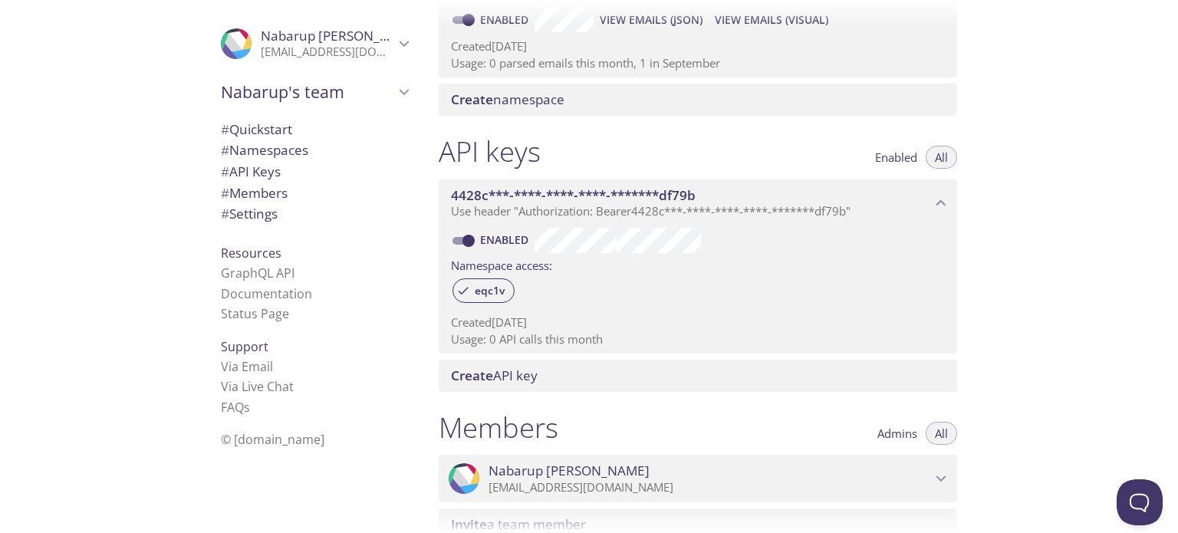
scroll to position [307, 0]
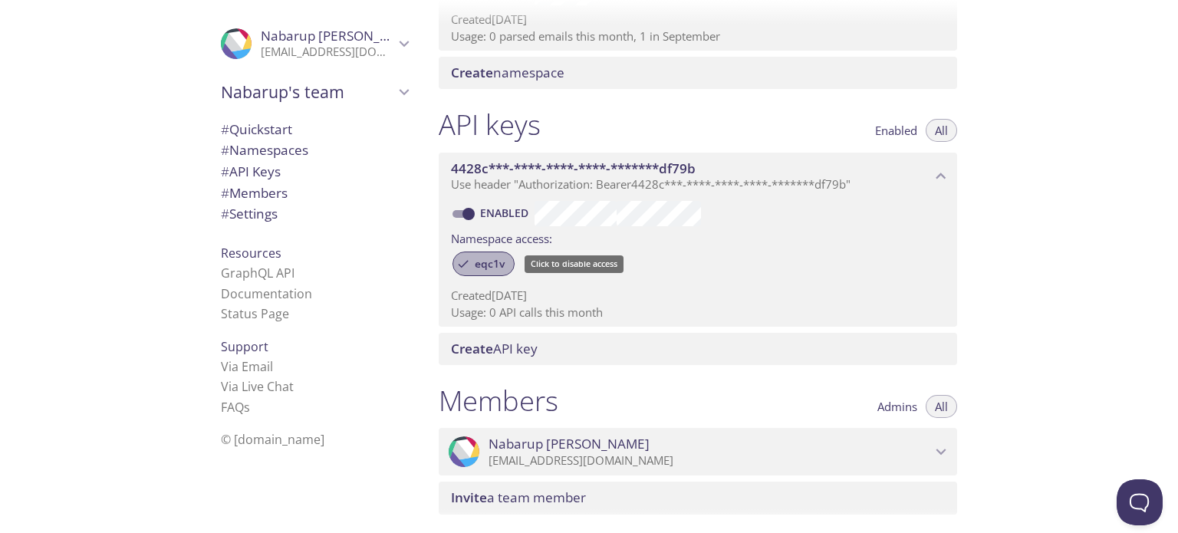
click at [472, 263] on span "eqc1v" at bounding box center [489, 264] width 48 height 14
click at [485, 271] on div "eqc1v" at bounding box center [483, 264] width 62 height 25
drag, startPoint x: 499, startPoint y: 291, endPoint x: 653, endPoint y: 291, distance: 154.1
click at [650, 291] on p "Created [DATE]" at bounding box center [698, 296] width 494 height 16
click at [653, 291] on p "Created [DATE]" at bounding box center [698, 296] width 494 height 16
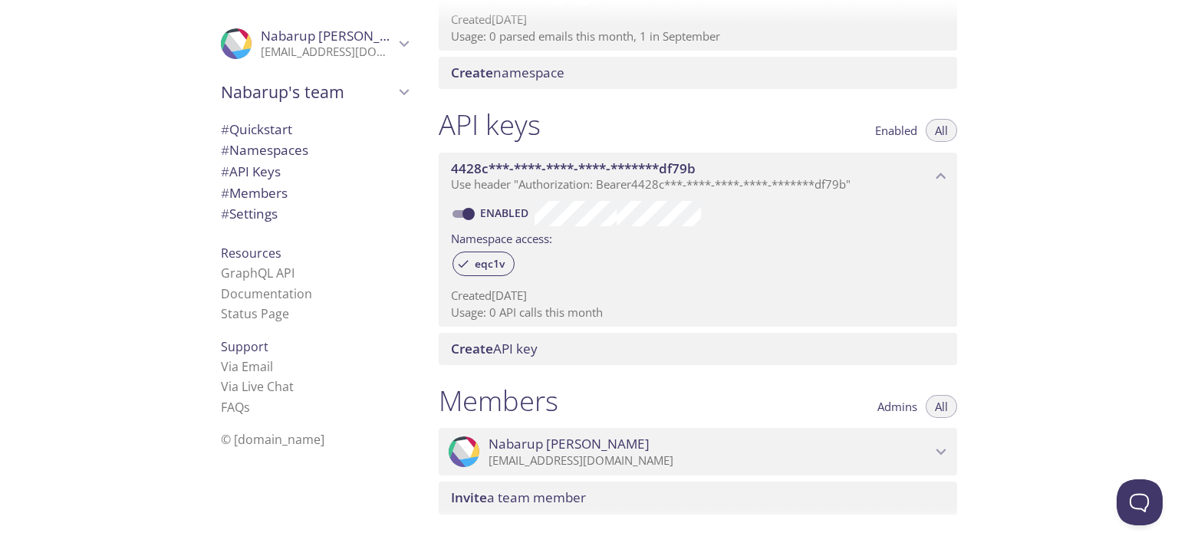
drag, startPoint x: 512, startPoint y: 324, endPoint x: 653, endPoint y: 311, distance: 141.7
click at [653, 311] on div "Enabled Namespace access: eqc1v Created [DATE] Usage: 0 API calls this month" at bounding box center [698, 262] width 518 height 127
click at [653, 311] on p "Usage: 0 API calls this month" at bounding box center [698, 312] width 494 height 16
click at [534, 350] on span "Create API key" at bounding box center [494, 349] width 87 height 18
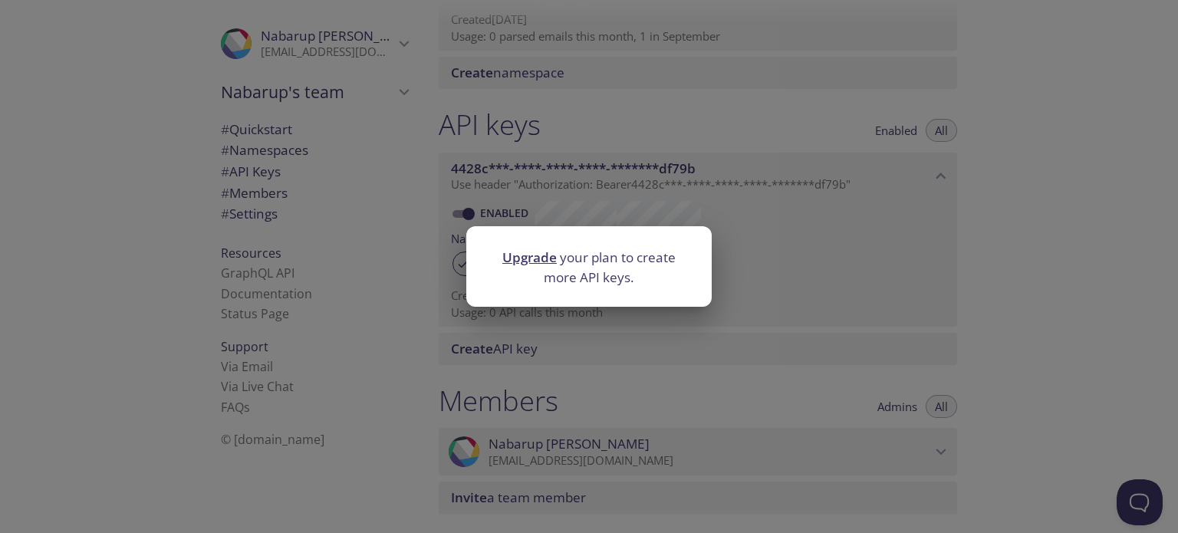
click at [577, 374] on div "Upgrade your plan to create more API keys." at bounding box center [589, 266] width 1178 height 533
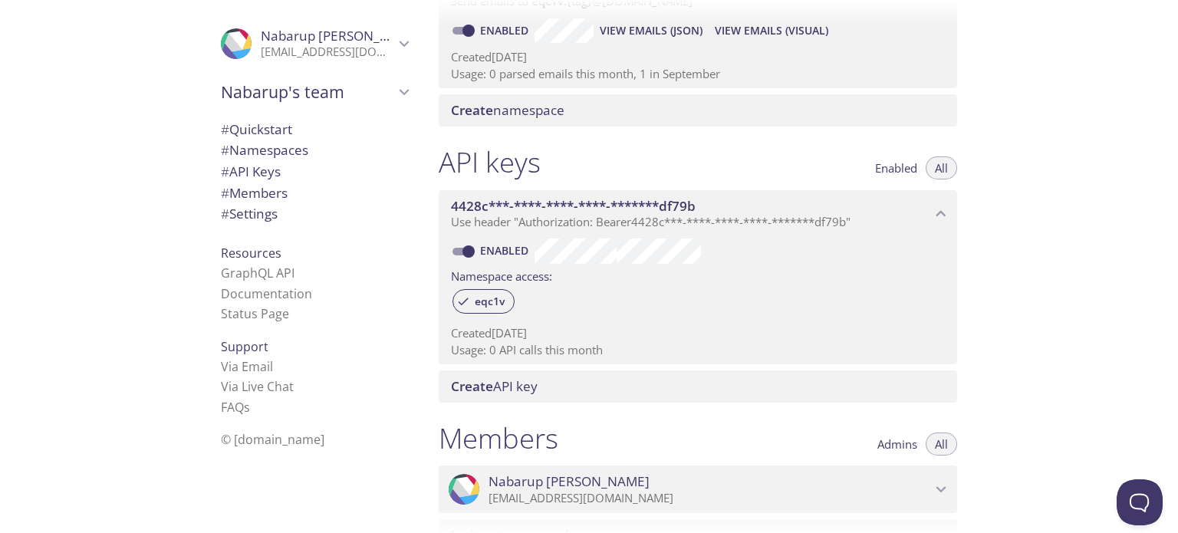
scroll to position [0, 0]
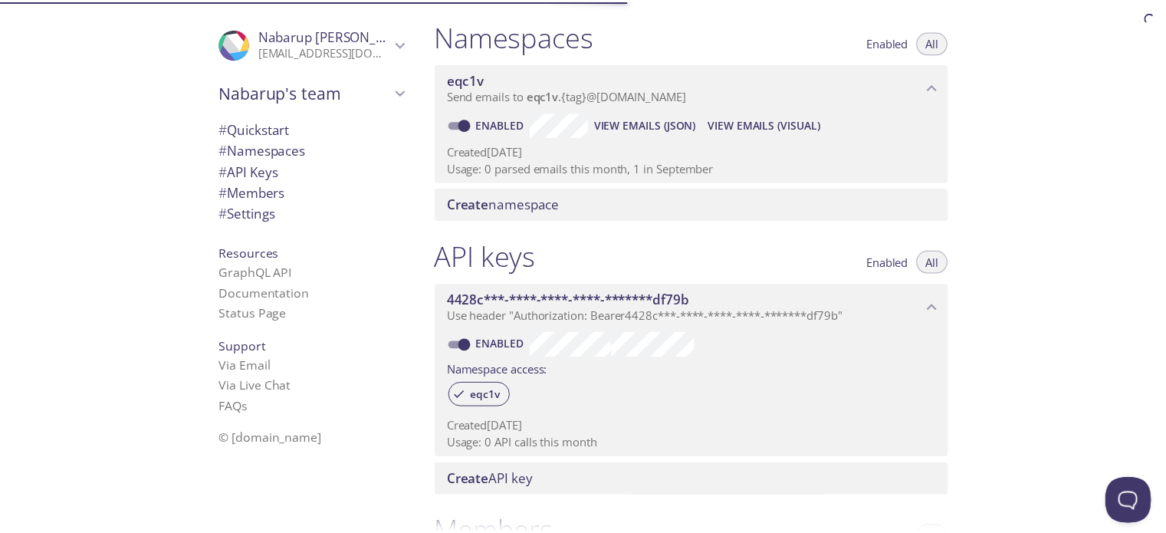
scroll to position [165, 0]
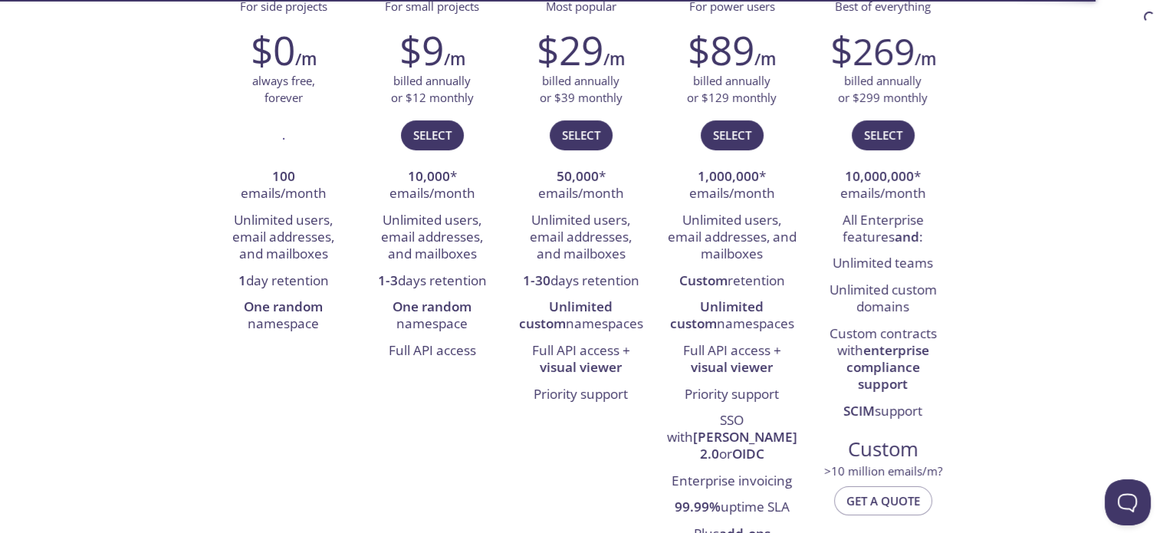
scroll to position [307, 0]
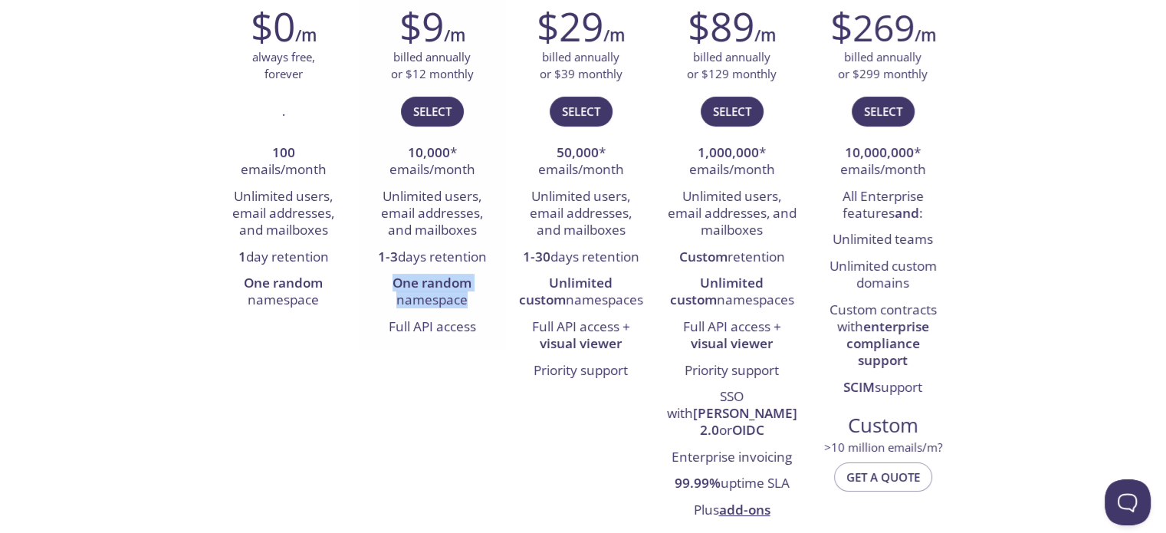
drag, startPoint x: 396, startPoint y: 283, endPoint x: 499, endPoint y: 297, distance: 104.4
click at [495, 294] on li "One random namespace" at bounding box center [433, 293] width 126 height 44
click at [499, 297] on div "$9 /m billed annually or $12 monthly Select 10,000 * emails/month Unlimited use…" at bounding box center [432, 171] width 149 height 357
drag, startPoint x: 393, startPoint y: 314, endPoint x: 463, endPoint y: 314, distance: 70.5
click at [459, 314] on li "Full API access" at bounding box center [433, 327] width 126 height 26
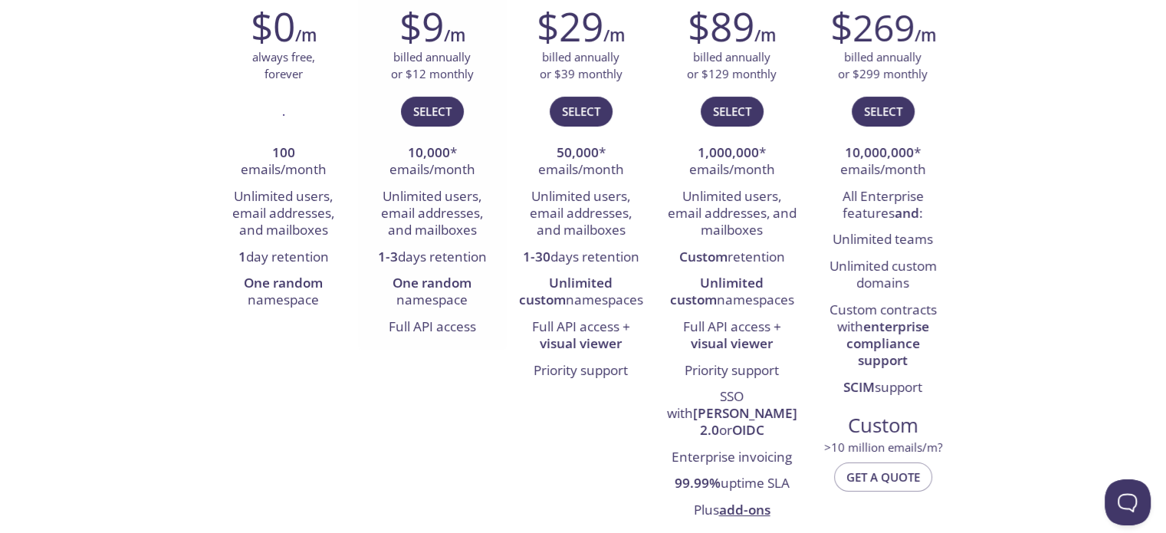
click at [467, 314] on li "Full API access" at bounding box center [433, 327] width 126 height 26
drag, startPoint x: 245, startPoint y: 294, endPoint x: 355, endPoint y: 310, distance: 111.5
click at [355, 310] on div "$0 /m always free, forever . 100 emails/month Unlimited users, email addresses,…" at bounding box center [283, 158] width 149 height 330
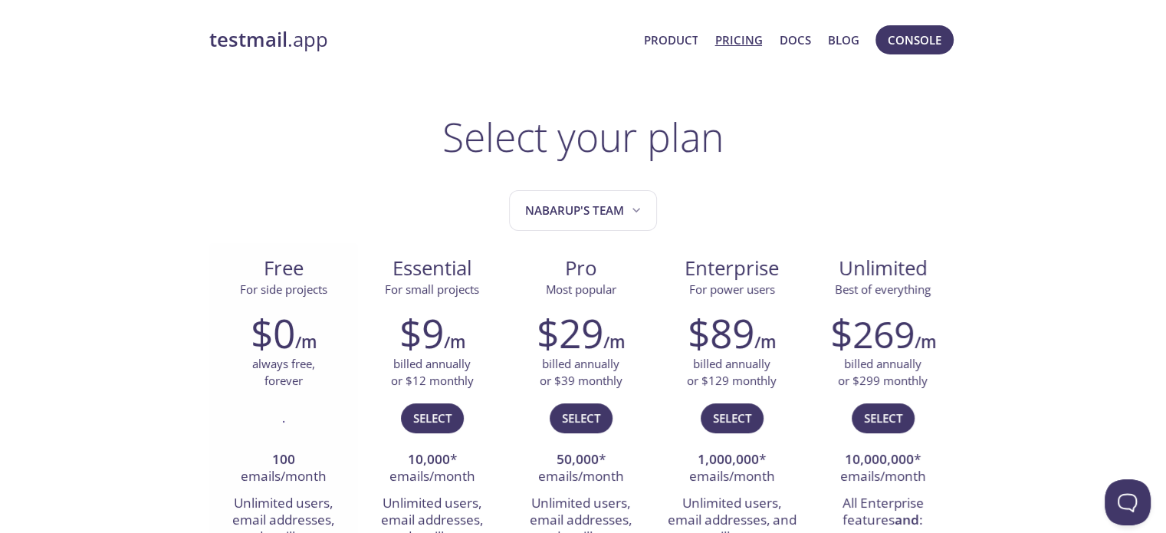
scroll to position [153, 0]
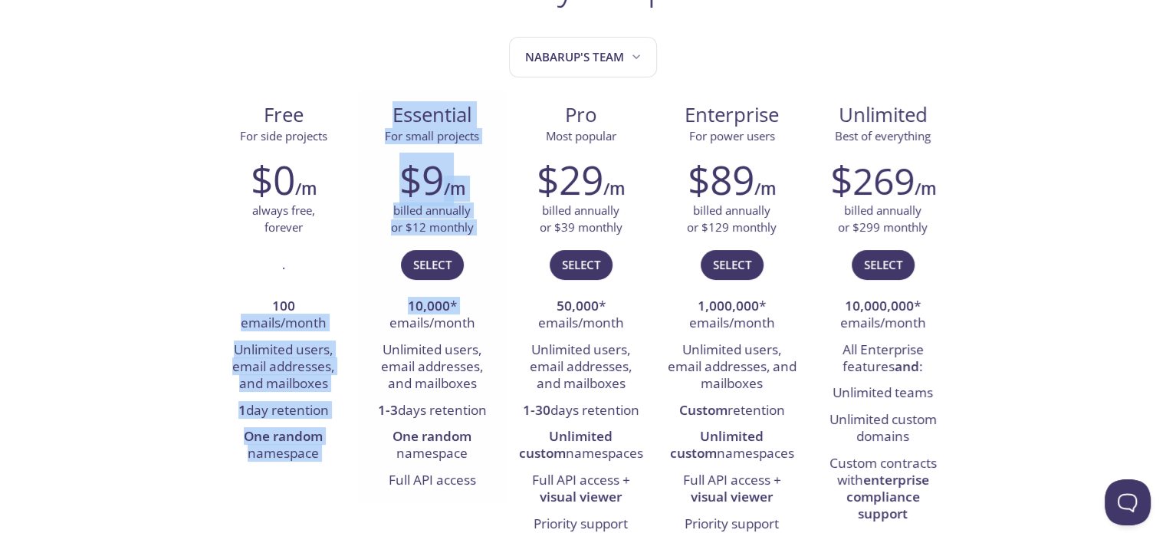
drag, startPoint x: 330, startPoint y: 318, endPoint x: 416, endPoint y: 328, distance: 86.5
click at [393, 326] on div "Free For side projects $0 /m always free, forever . 100 emails/month Unlimited …" at bounding box center [583, 388] width 748 height 597
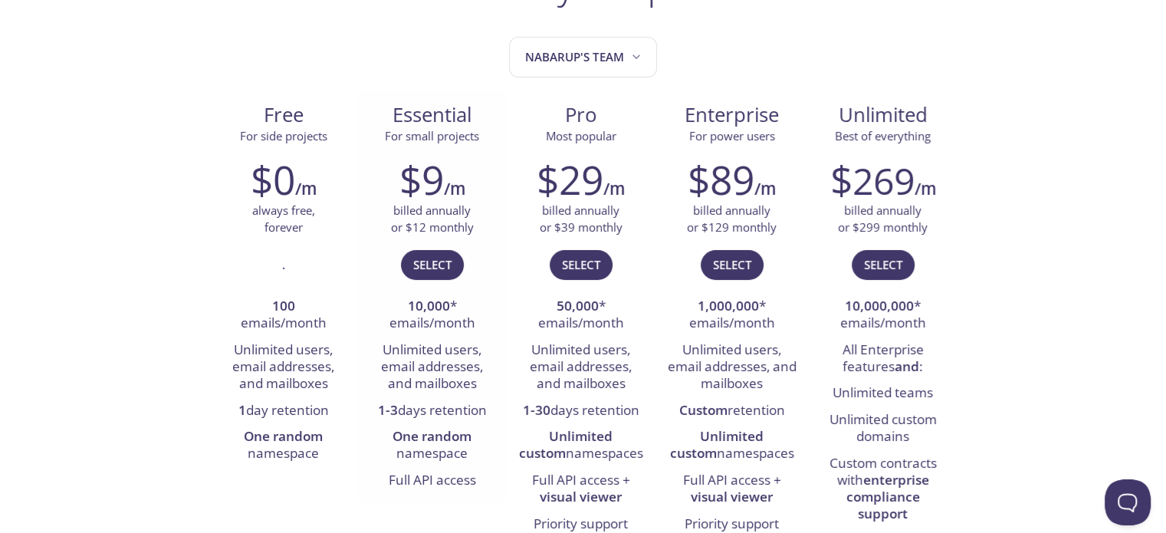
click at [455, 336] on li "10,000 * emails/month" at bounding box center [433, 316] width 126 height 44
drag, startPoint x: 384, startPoint y: 319, endPoint x: 472, endPoint y: 334, distance: 89.4
click at [472, 334] on li "10,000 * emails/month" at bounding box center [433, 316] width 126 height 44
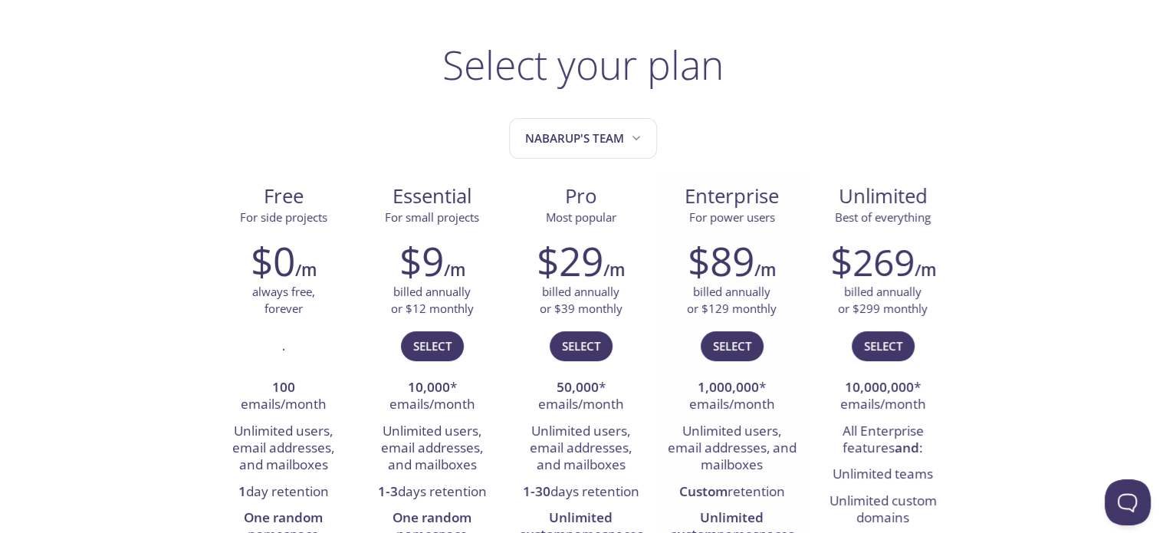
scroll to position [0, 0]
